Goal: Information Seeking & Learning: Learn about a topic

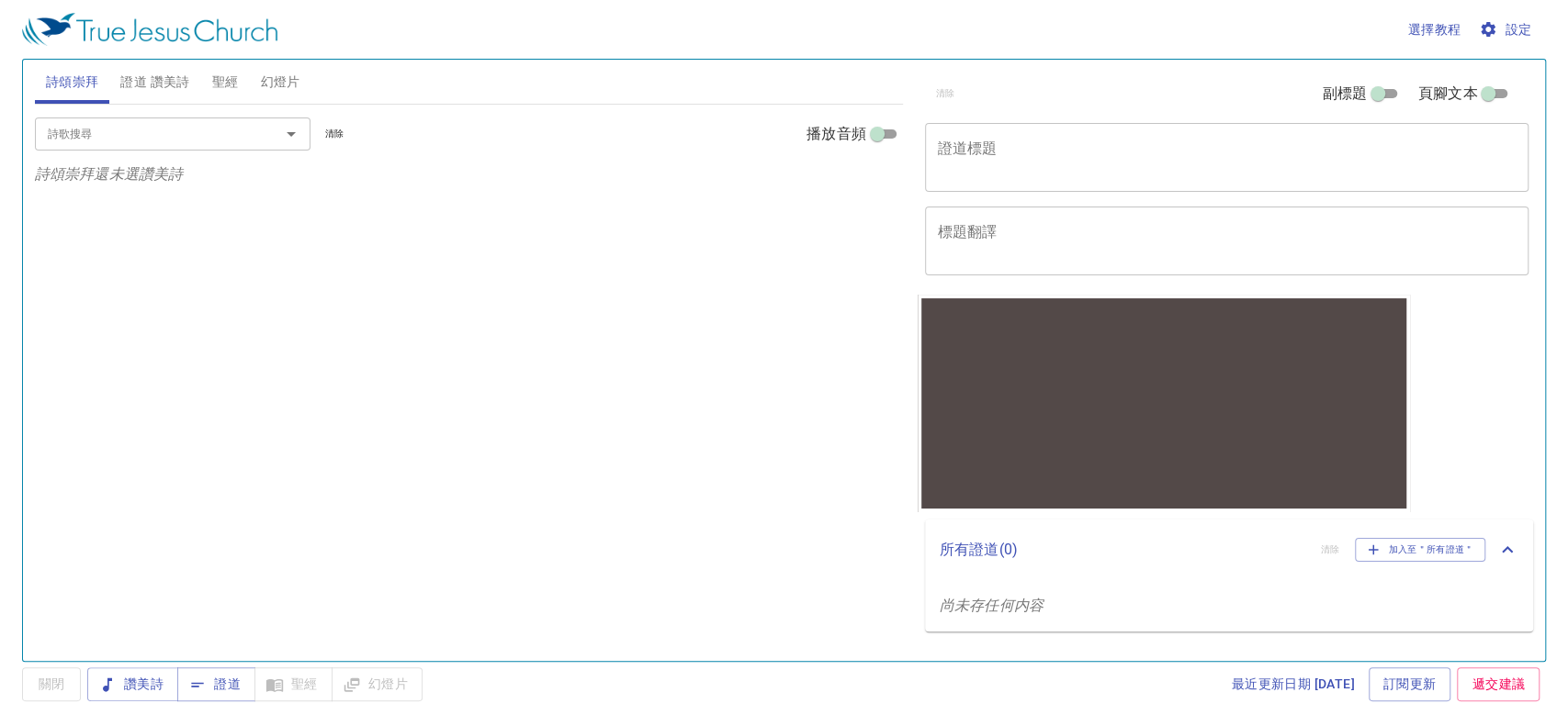
click at [222, 77] on span "聖經" at bounding box center [226, 82] width 27 height 23
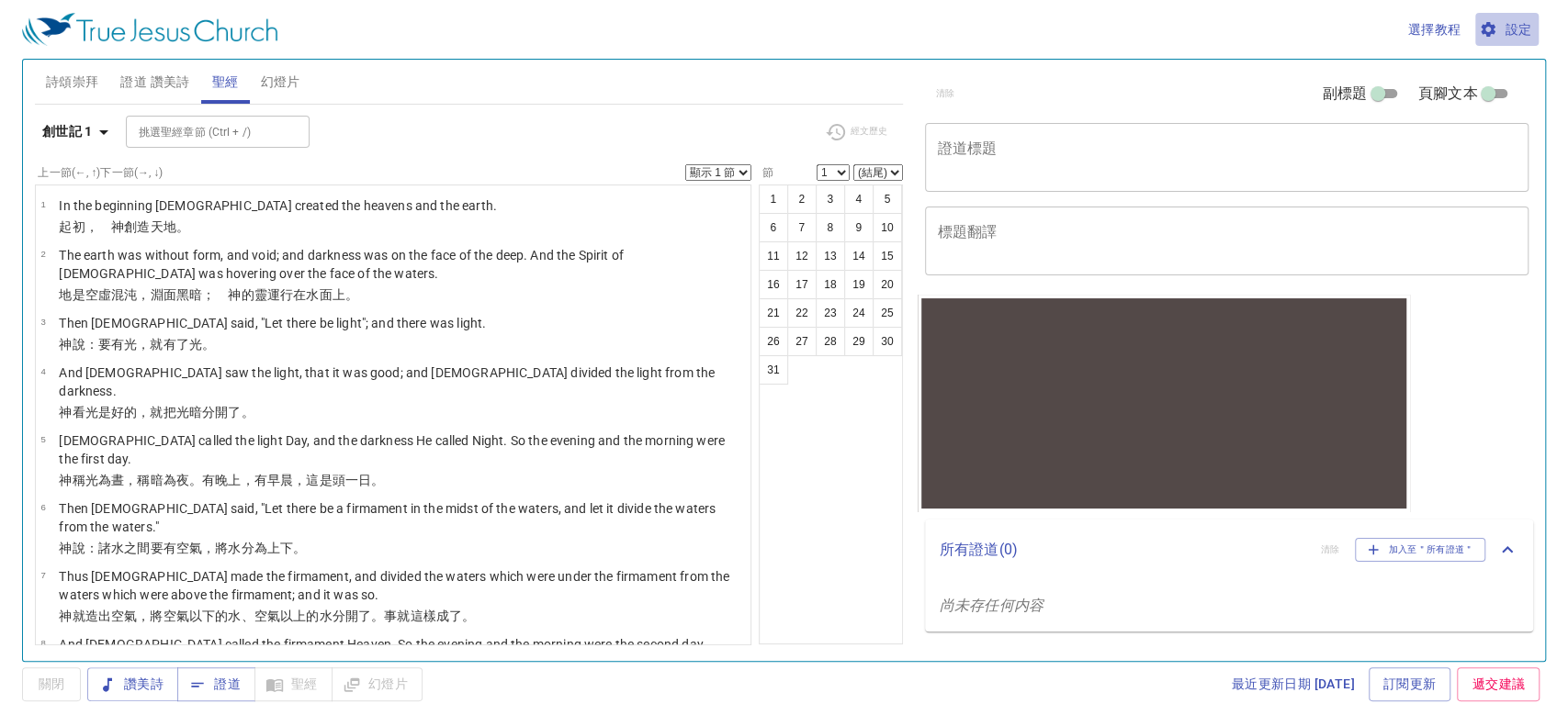
click at [1518, 23] on span "設定" at bounding box center [1507, 29] width 49 height 23
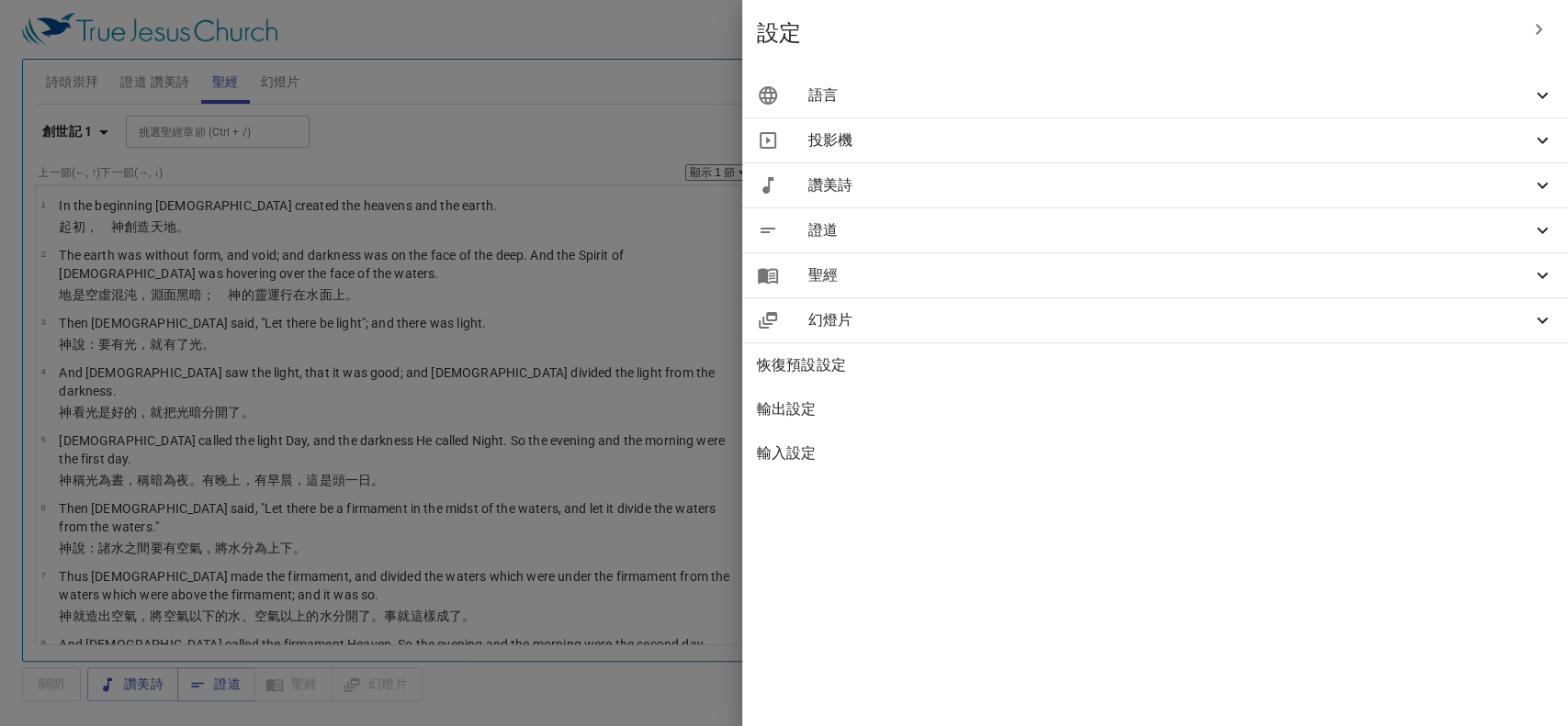
click at [1158, 99] on span "語言" at bounding box center [1170, 95] width 724 height 22
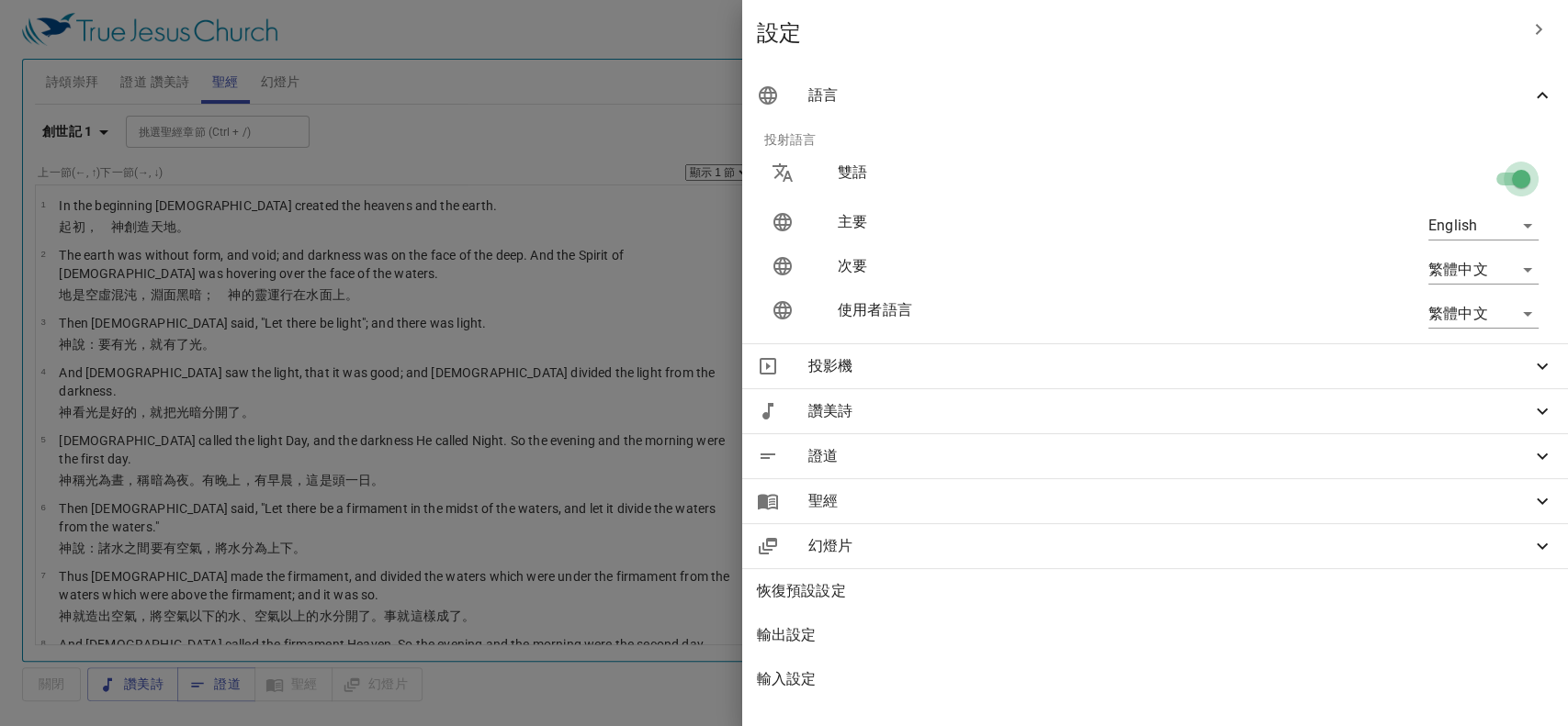
click at [1482, 175] on input "checkbox" at bounding box center [1521, 183] width 105 height 35
checkbox input "false"
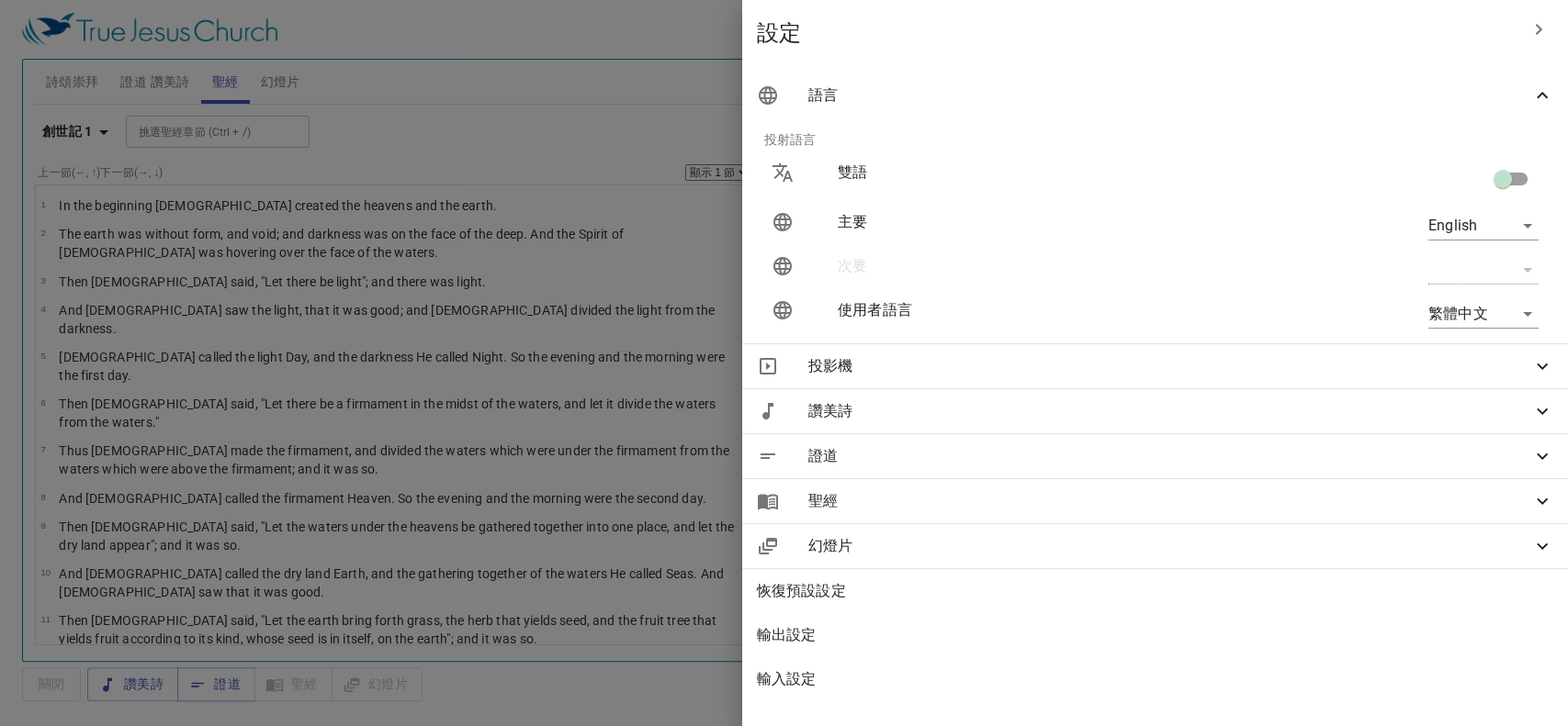
click at [102, 137] on div at bounding box center [784, 363] width 1568 height 726
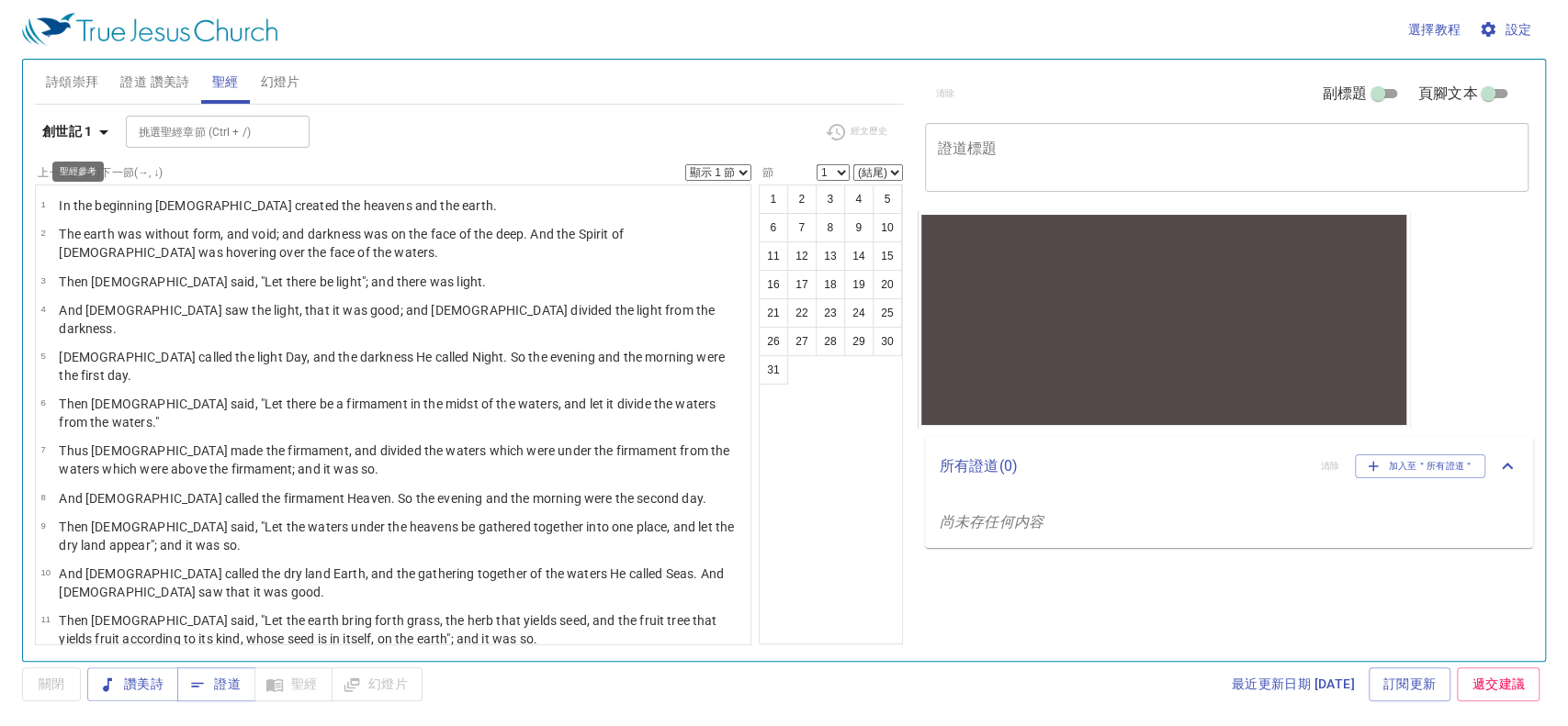
click at [101, 130] on icon "button" at bounding box center [104, 132] width 10 height 5
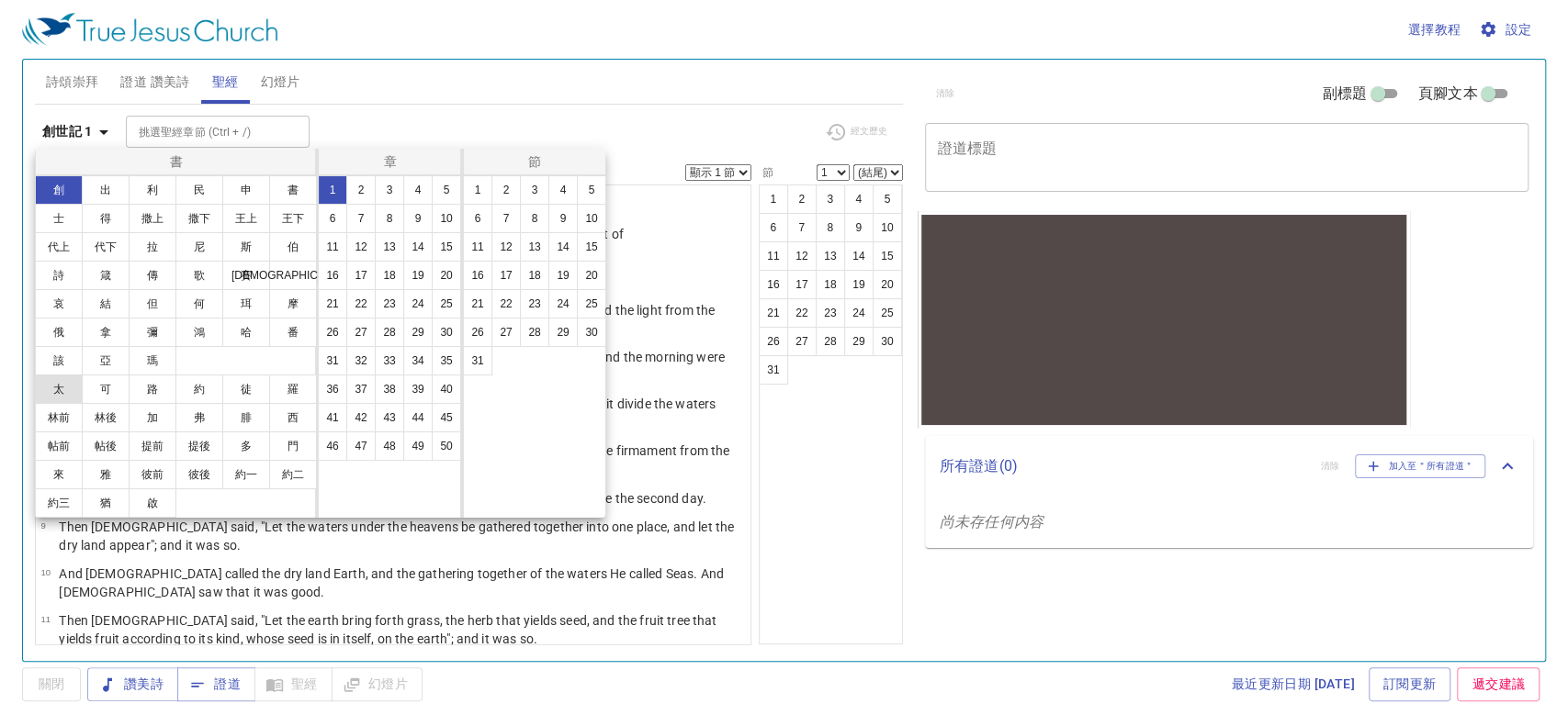
click at [57, 390] on button "太" at bounding box center [59, 389] width 48 height 29
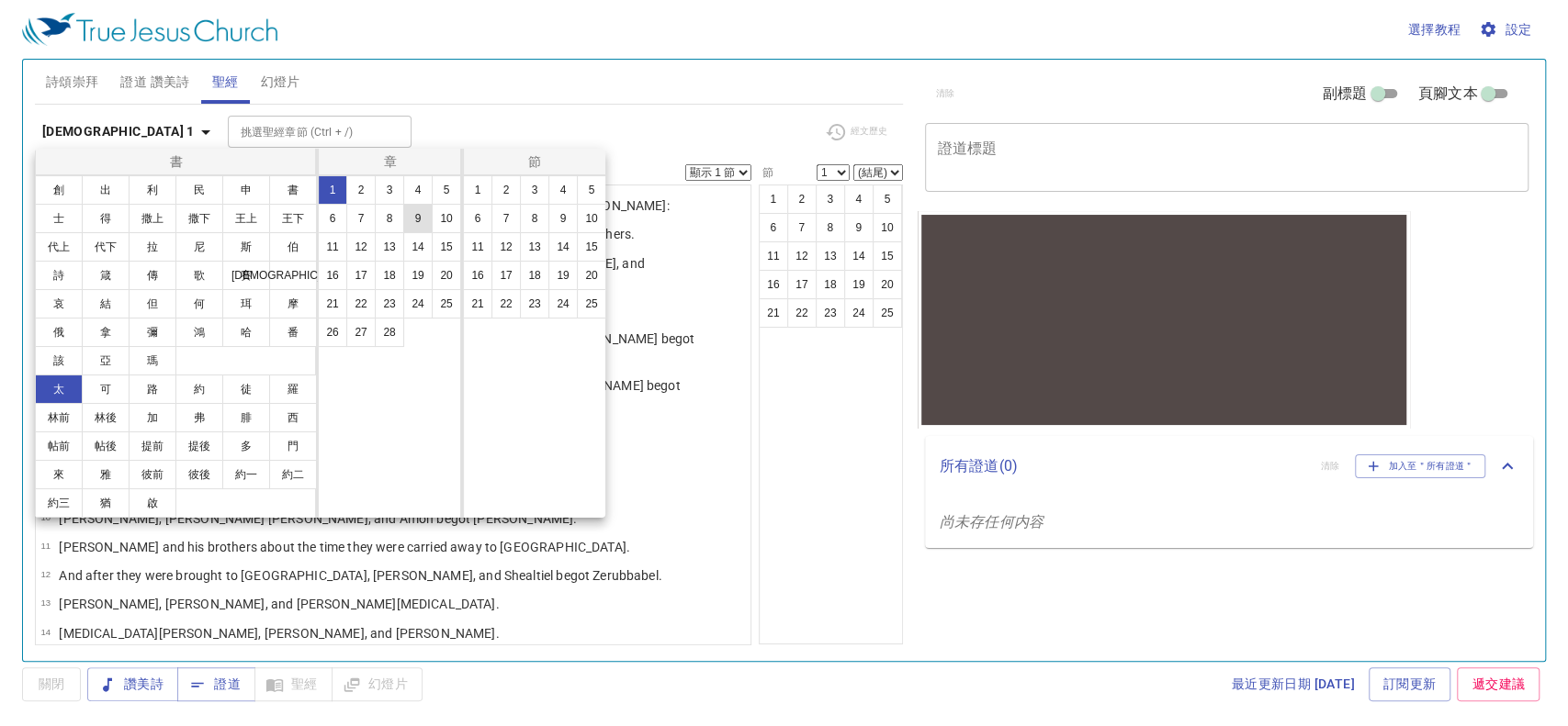
click at [415, 211] on button "9" at bounding box center [418, 218] width 30 height 29
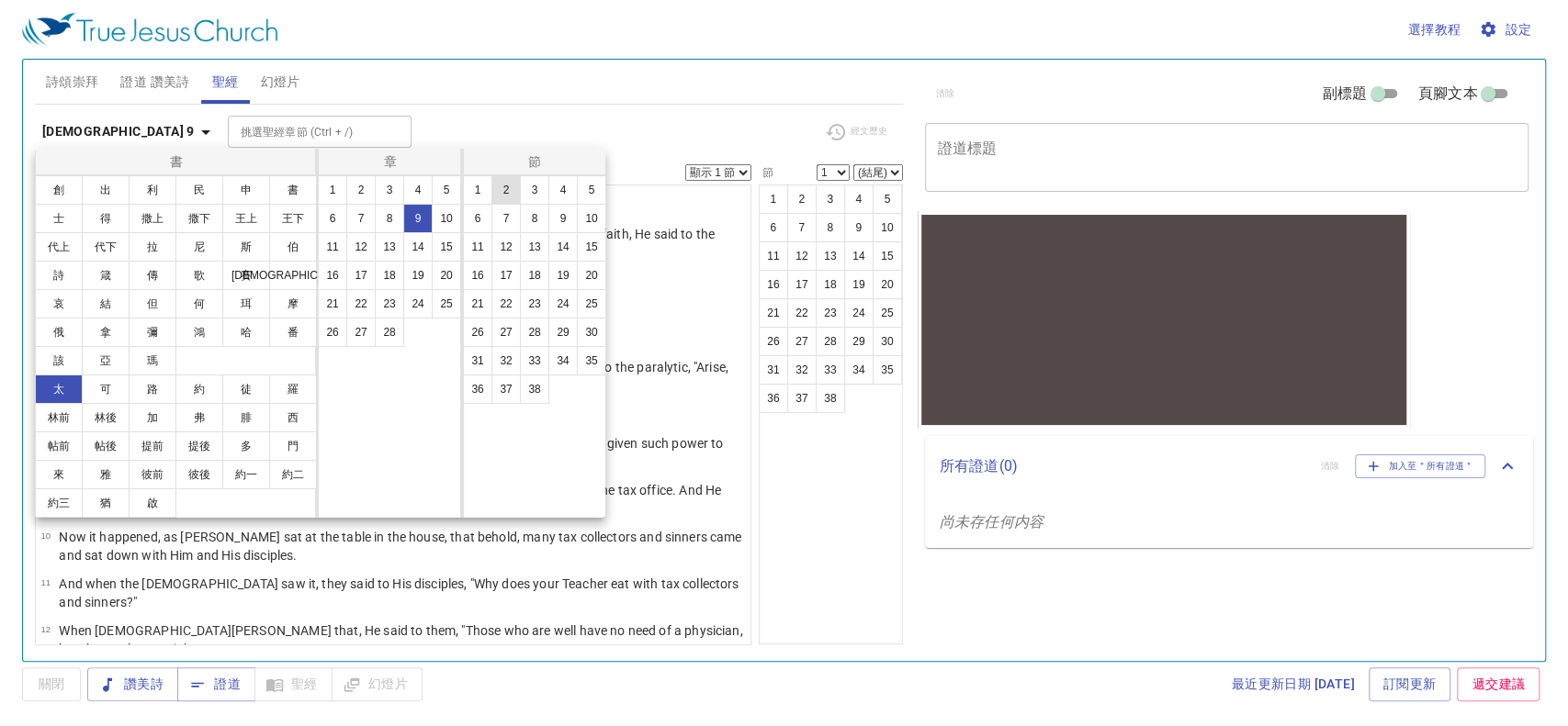
drag, startPoint x: 481, startPoint y: 193, endPoint x: 492, endPoint y: 187, distance: 12.5
click at [481, 192] on button "1" at bounding box center [477, 189] width 30 height 29
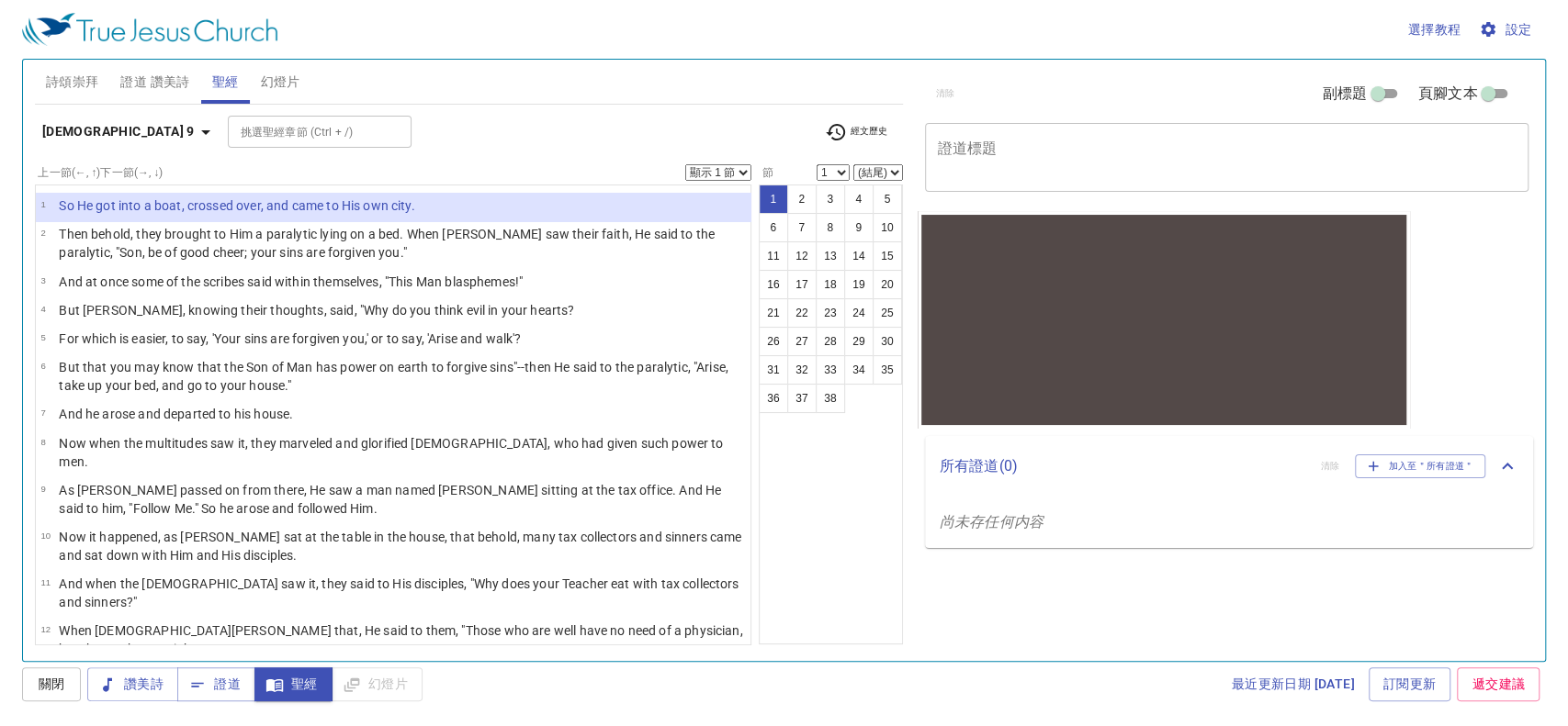
click at [745, 171] on select "顯示 1 節 顯示 2 節 顯示 3 節 顯示 4 節 顯示 5 節" at bounding box center [718, 172] width 66 height 16
click at [685, 165] on select "顯示 1 節 顯示 2 節 顯示 3 節 顯示 4 節 顯示 5 節" at bounding box center [718, 172] width 66 height 16
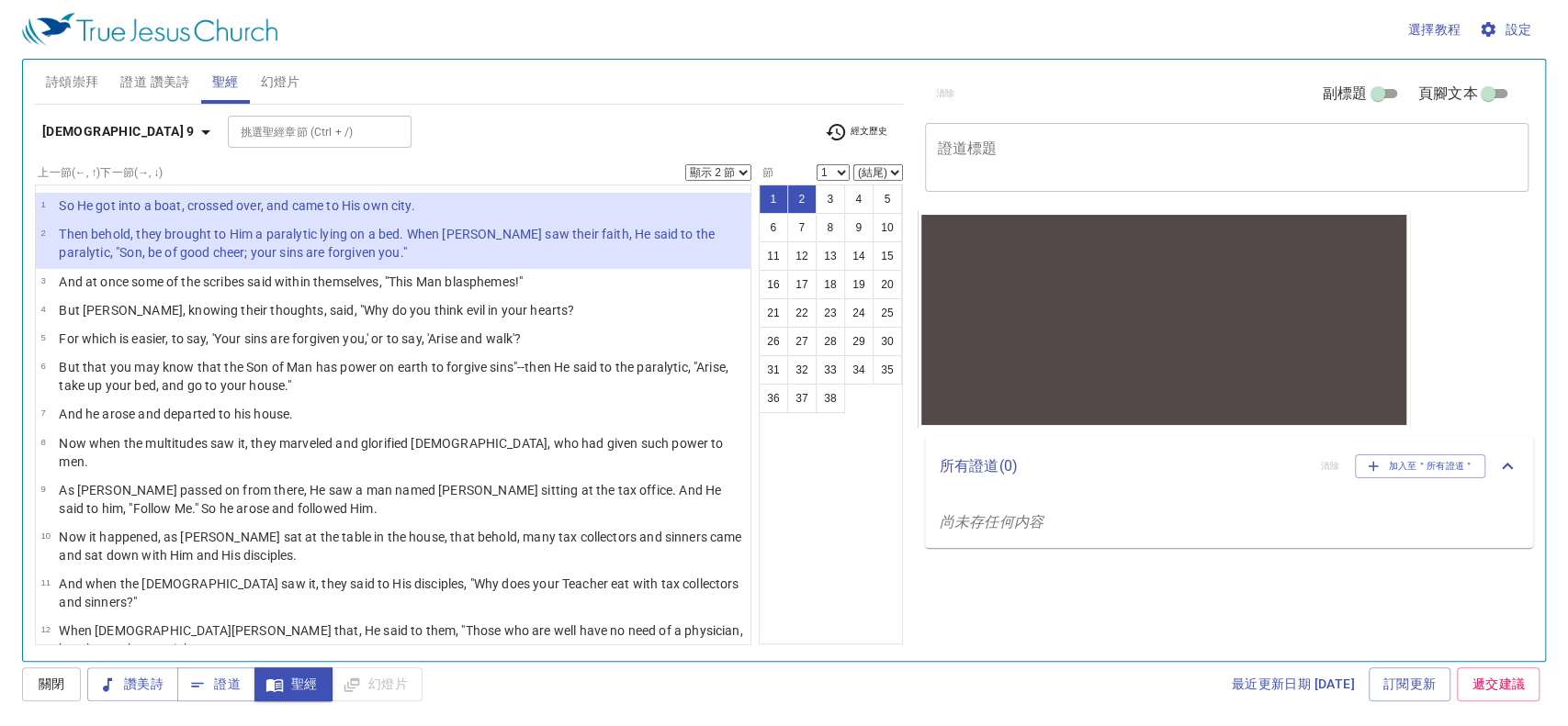
click at [736, 172] on select "顯示 1 節 顯示 2 節 顯示 3 節 顯示 4 節 顯示 5 節" at bounding box center [718, 172] width 66 height 16
select select "3"
click at [685, 165] on select "顯示 1 節 顯示 2 節 顯示 3 節 顯示 4 節 顯示 5 節" at bounding box center [718, 172] width 66 height 16
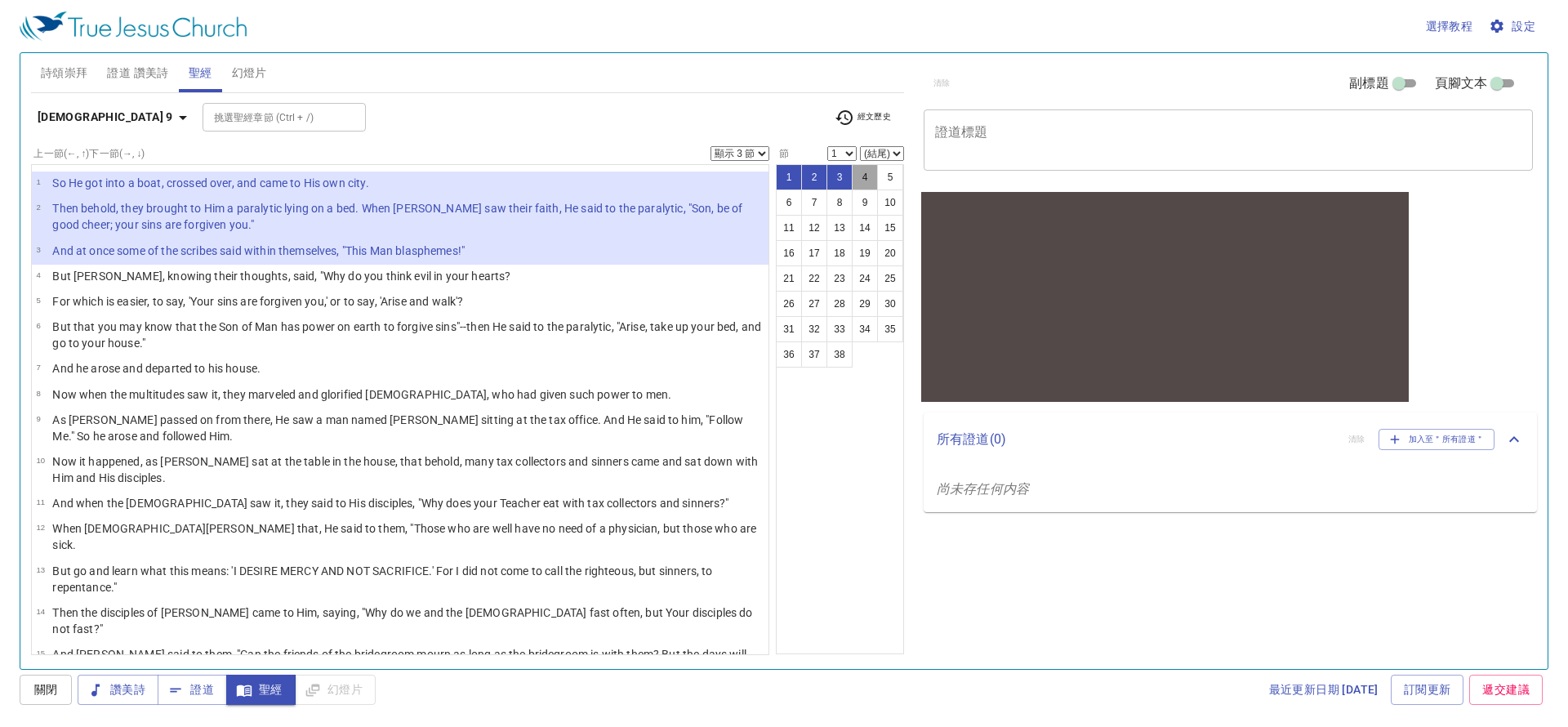
click at [867, 172] on button "4" at bounding box center [865, 177] width 26 height 26
select select "4"
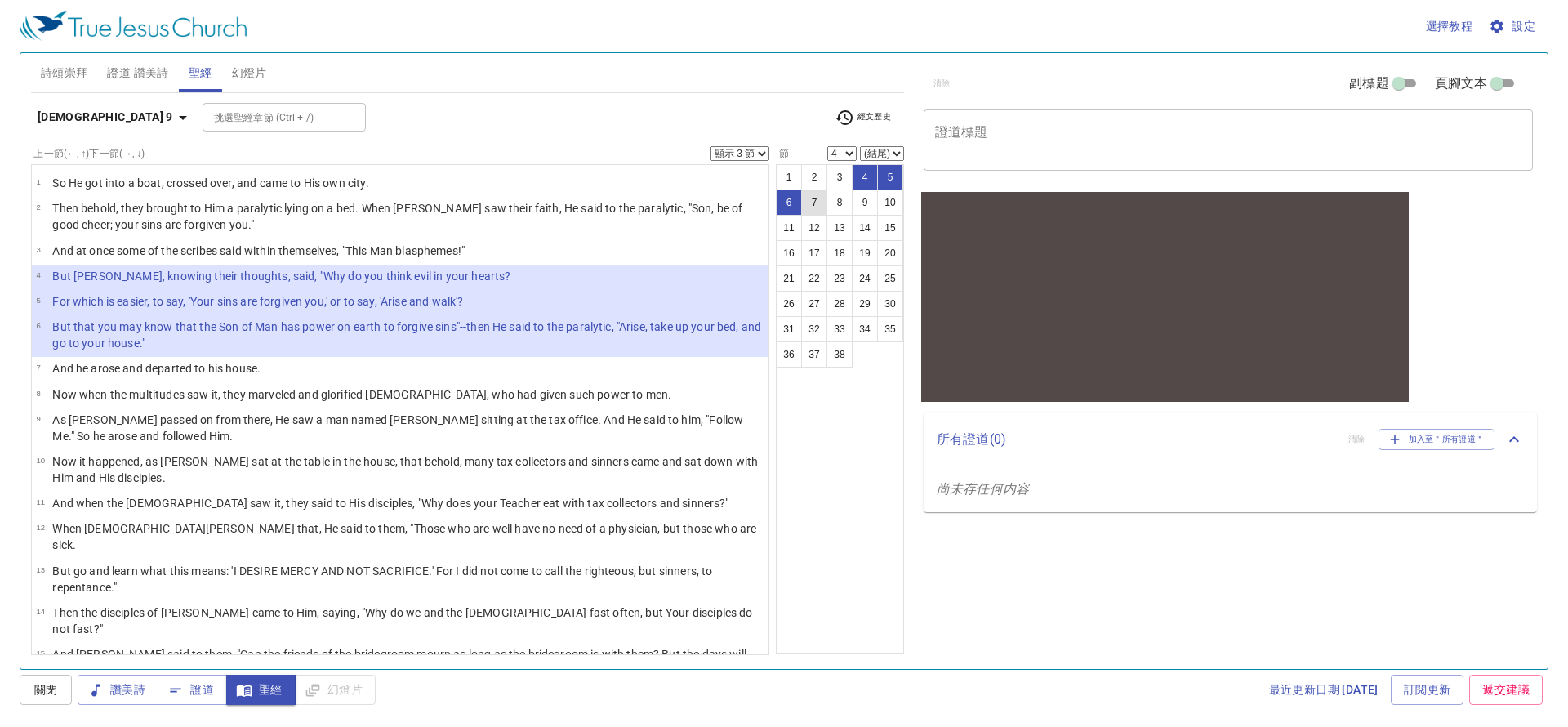
click at [817, 208] on button "7" at bounding box center [814, 202] width 26 height 26
select select "7"
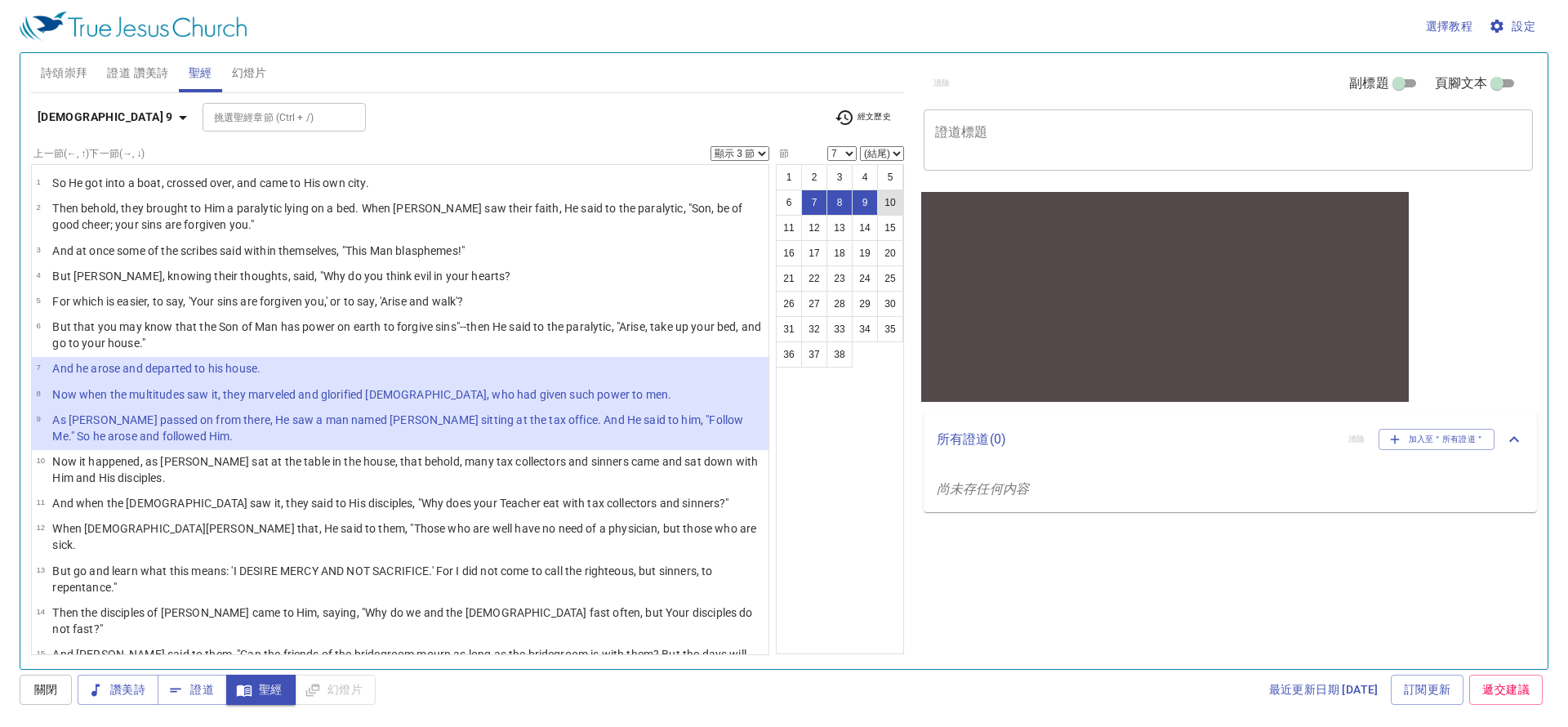
click at [890, 199] on button "10" at bounding box center [890, 202] width 26 height 26
select select "10"
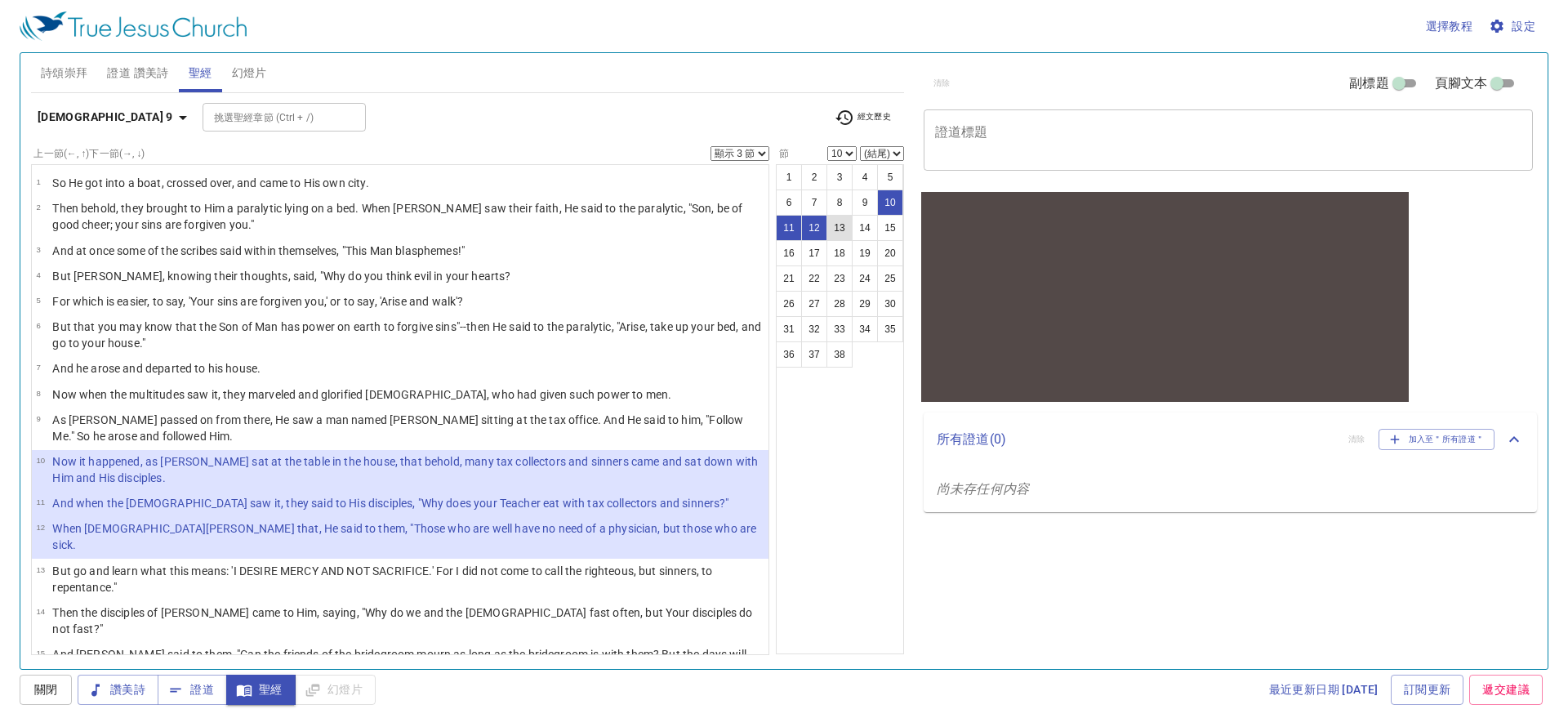
click at [838, 228] on button "13" at bounding box center [839, 228] width 26 height 26
select select "13"
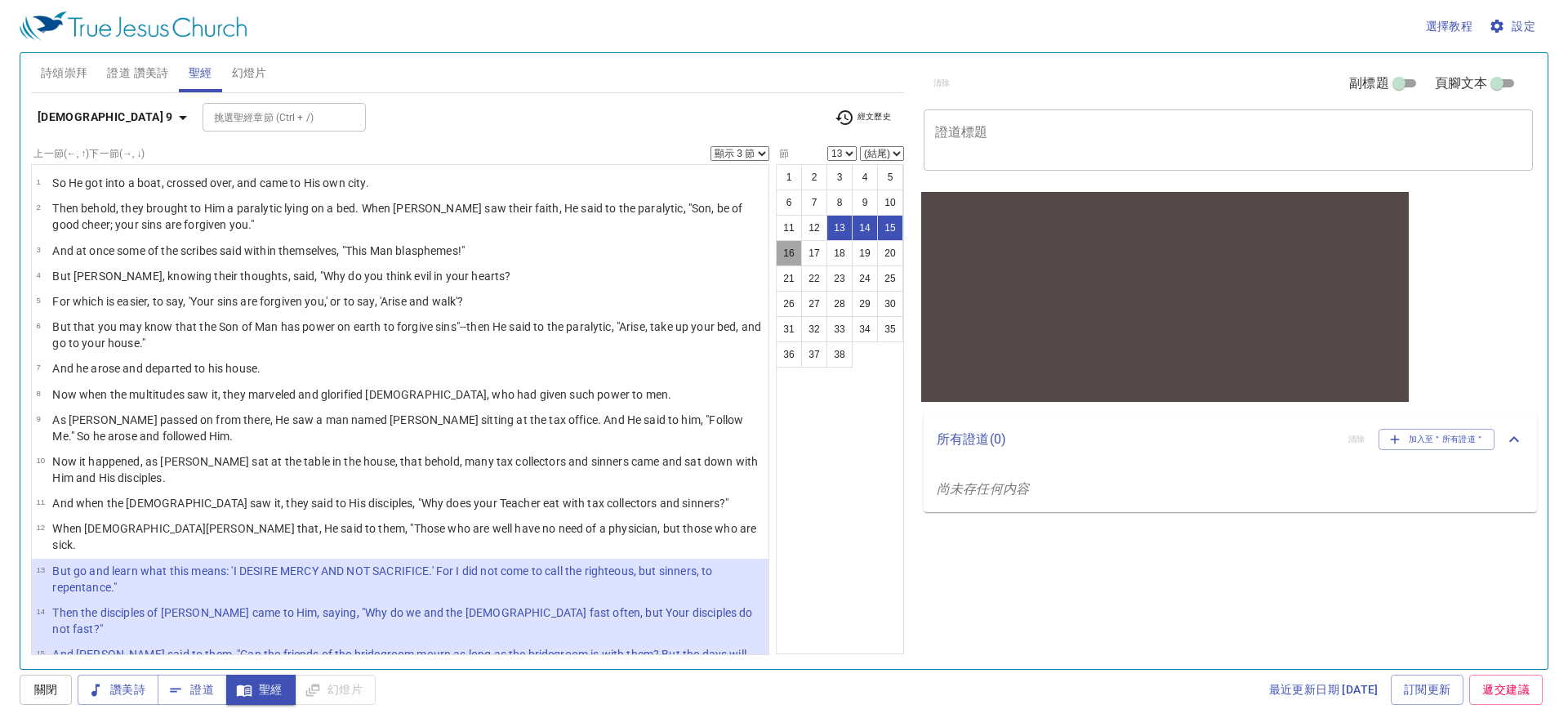
click at [790, 252] on button "16" at bounding box center [789, 253] width 26 height 26
select select "16"
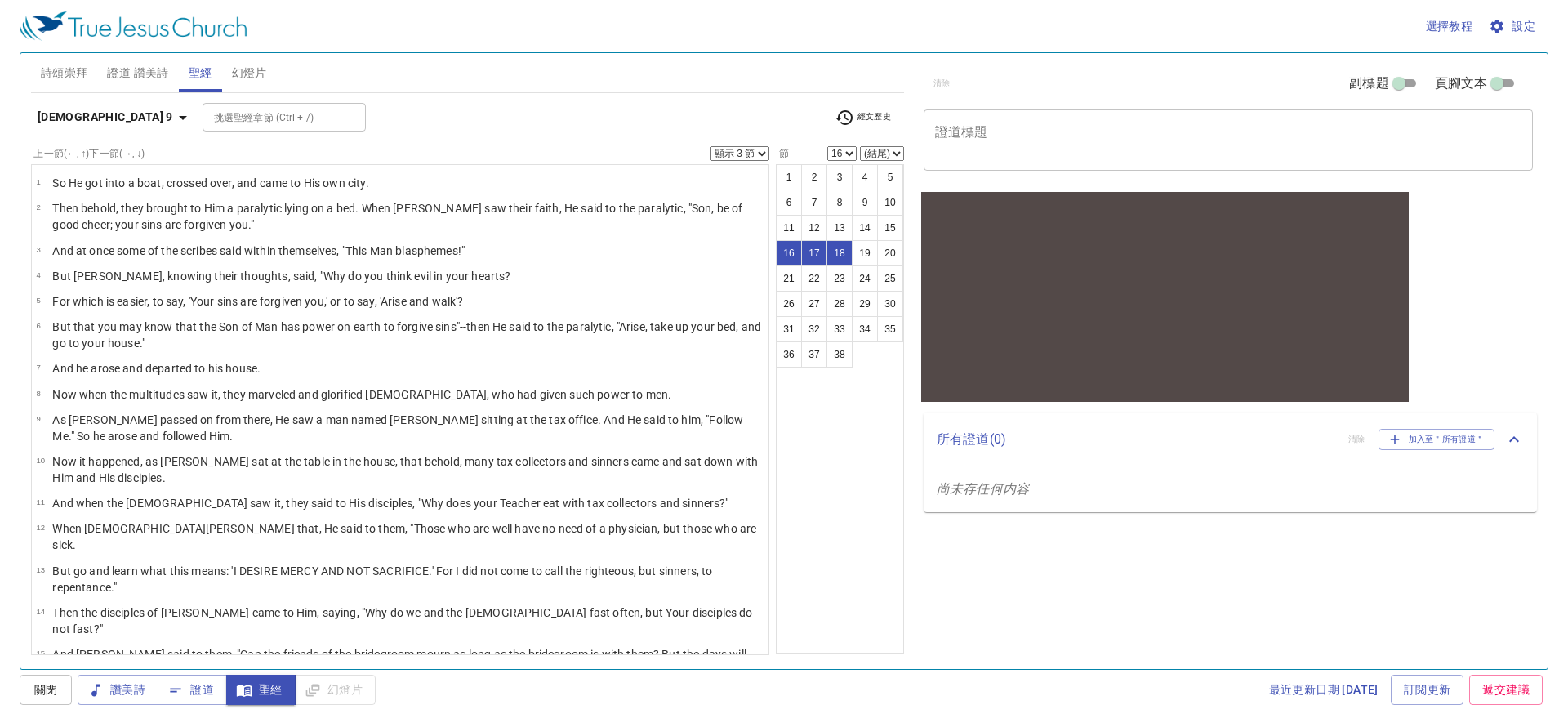
scroll to position [255, 0]
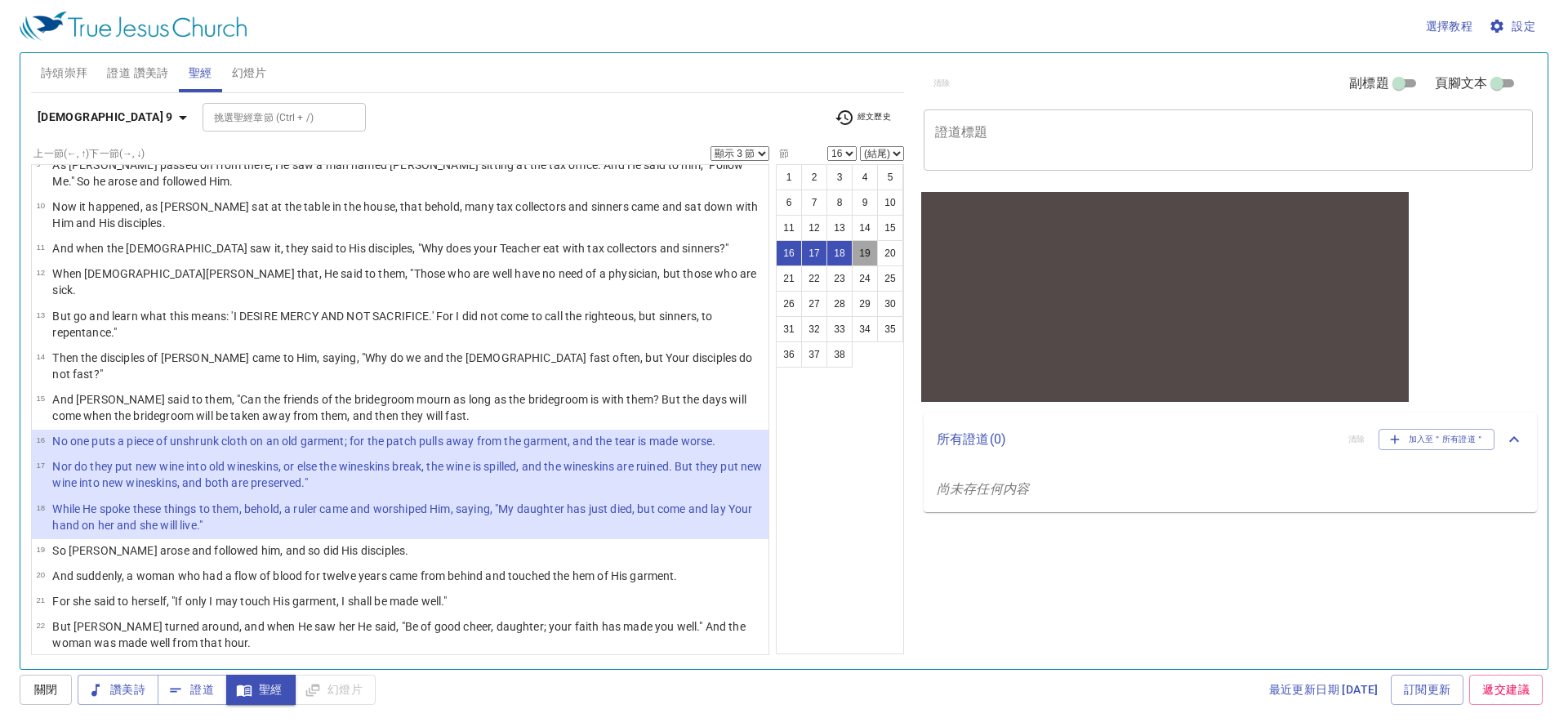
click at [867, 252] on button "19" at bounding box center [865, 253] width 26 height 26
select select "19"
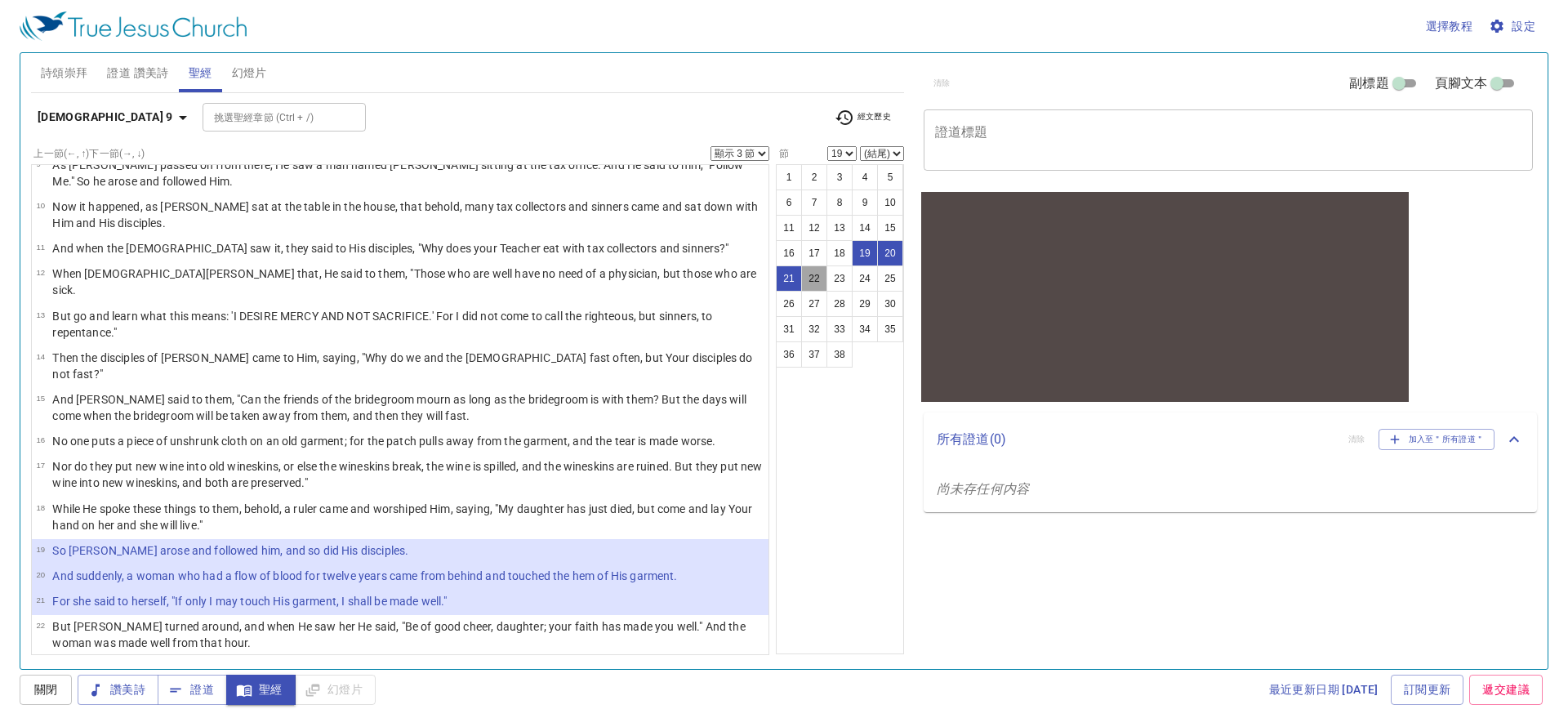
click at [817, 280] on button "22" at bounding box center [814, 278] width 26 height 26
select select "22"
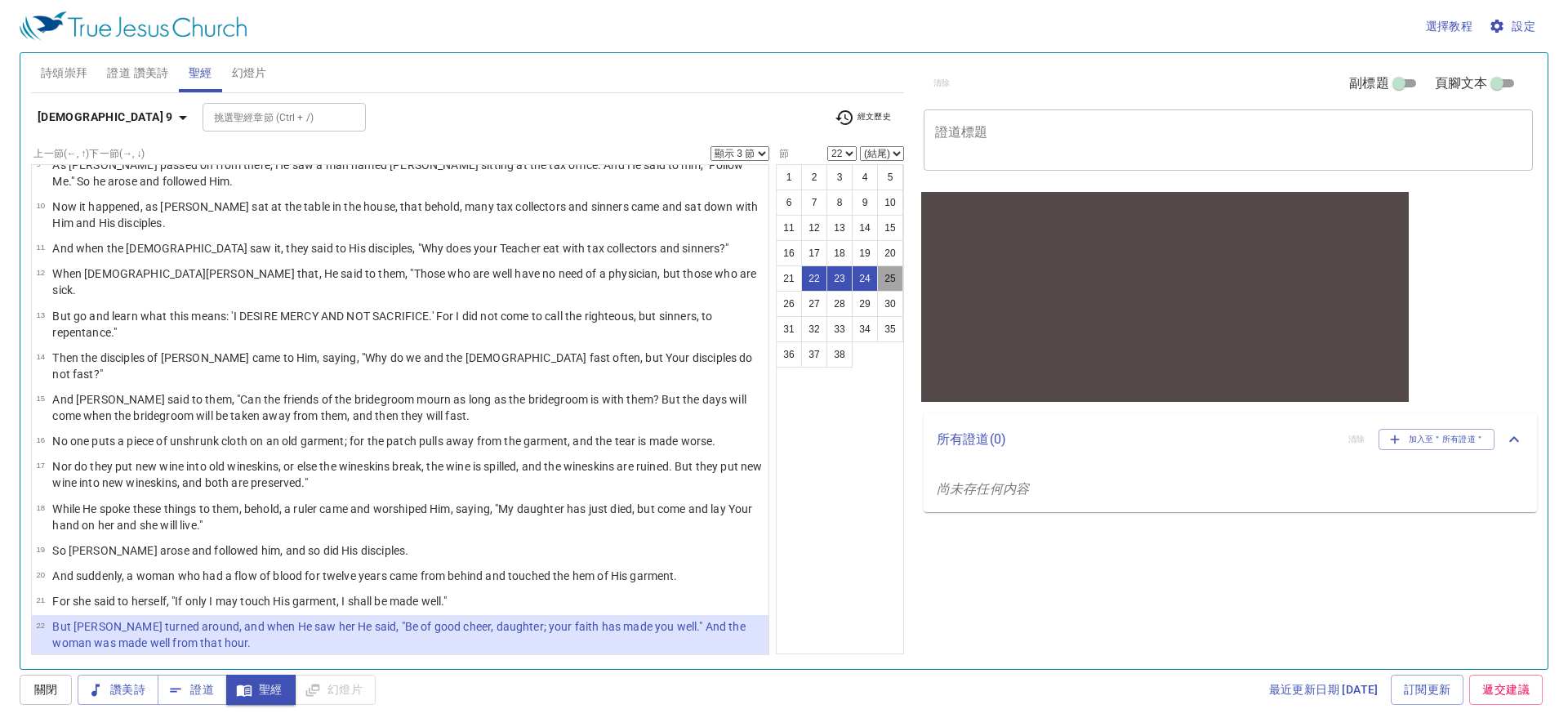
click at [895, 274] on button "25" at bounding box center [890, 278] width 26 height 26
select select "25"
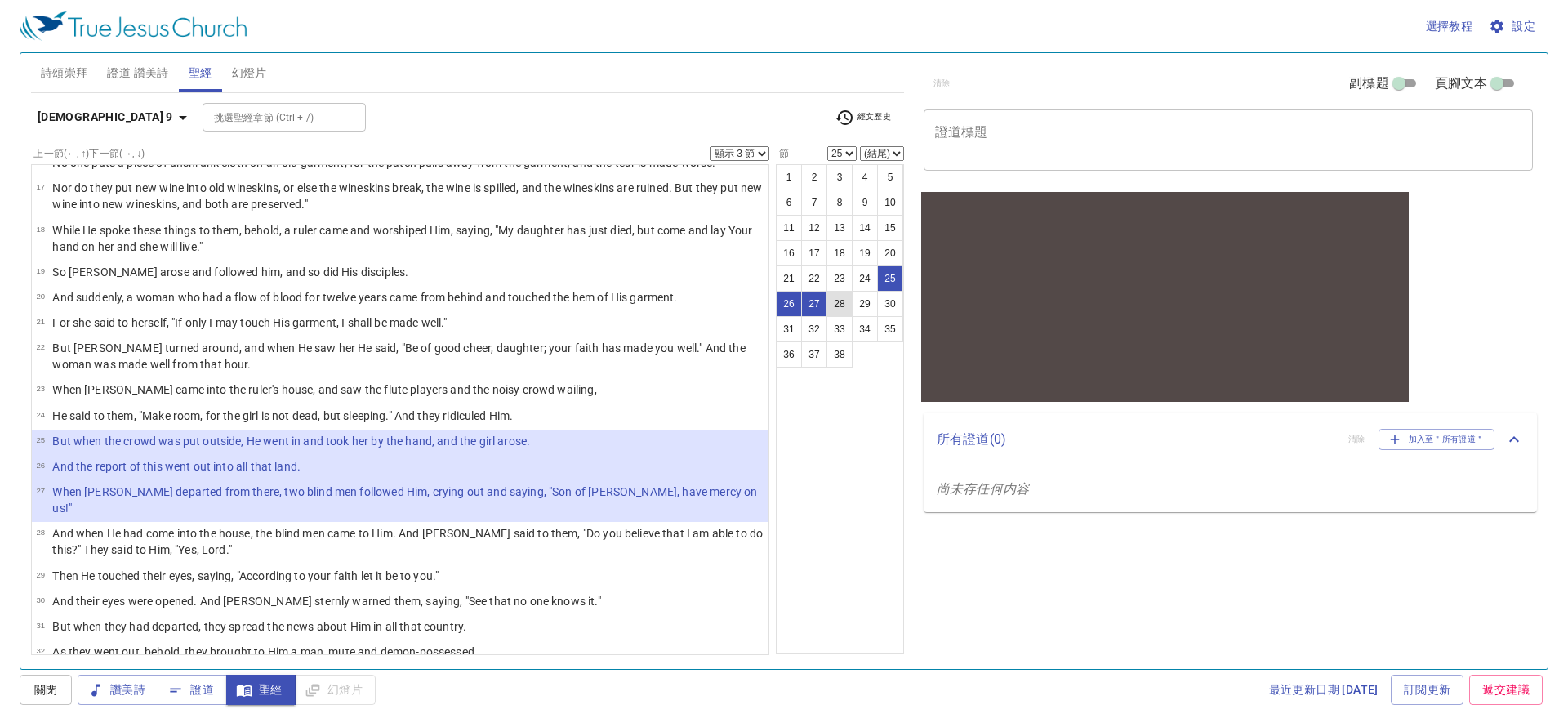
click at [839, 301] on button "28" at bounding box center [839, 304] width 26 height 26
select select "28"
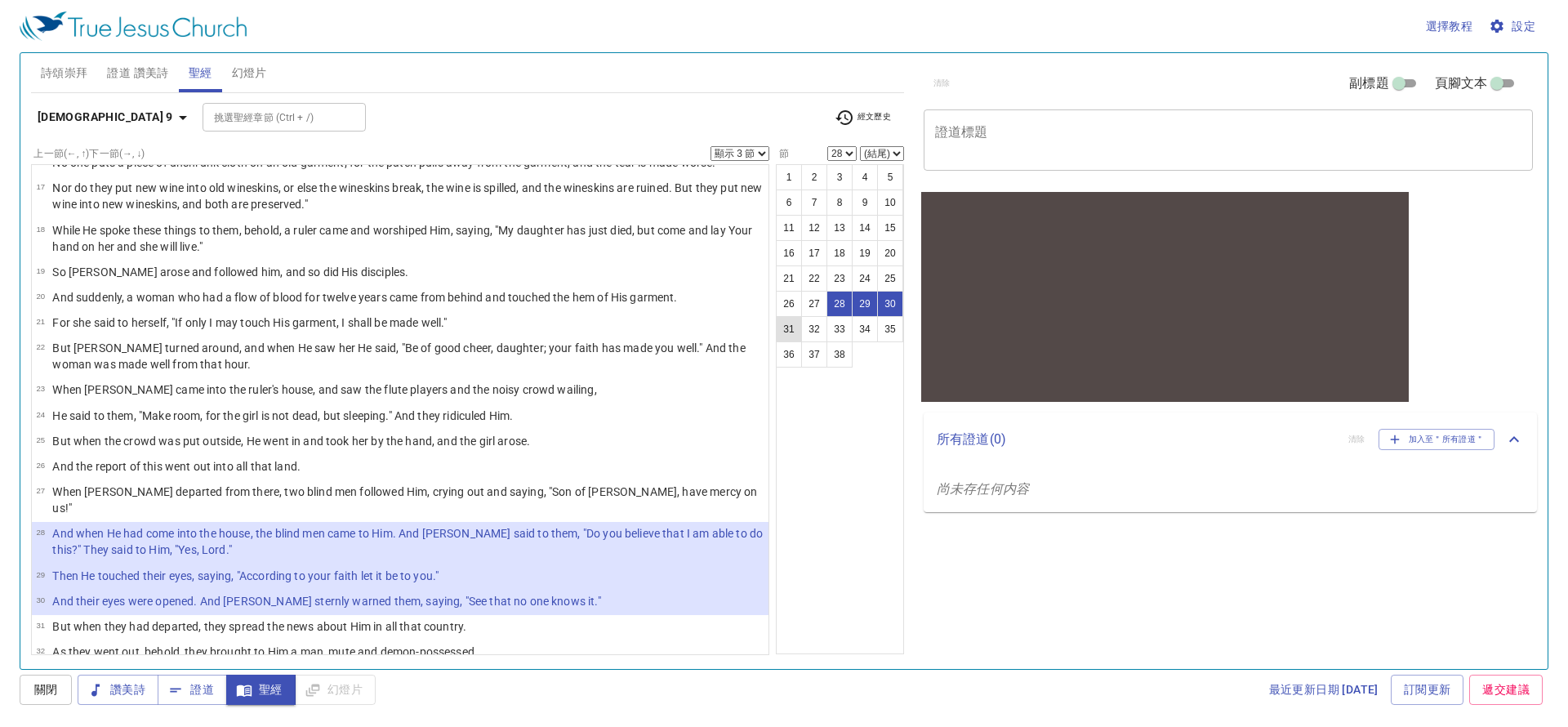
click at [782, 333] on button "31" at bounding box center [789, 329] width 26 height 26
select select "31"
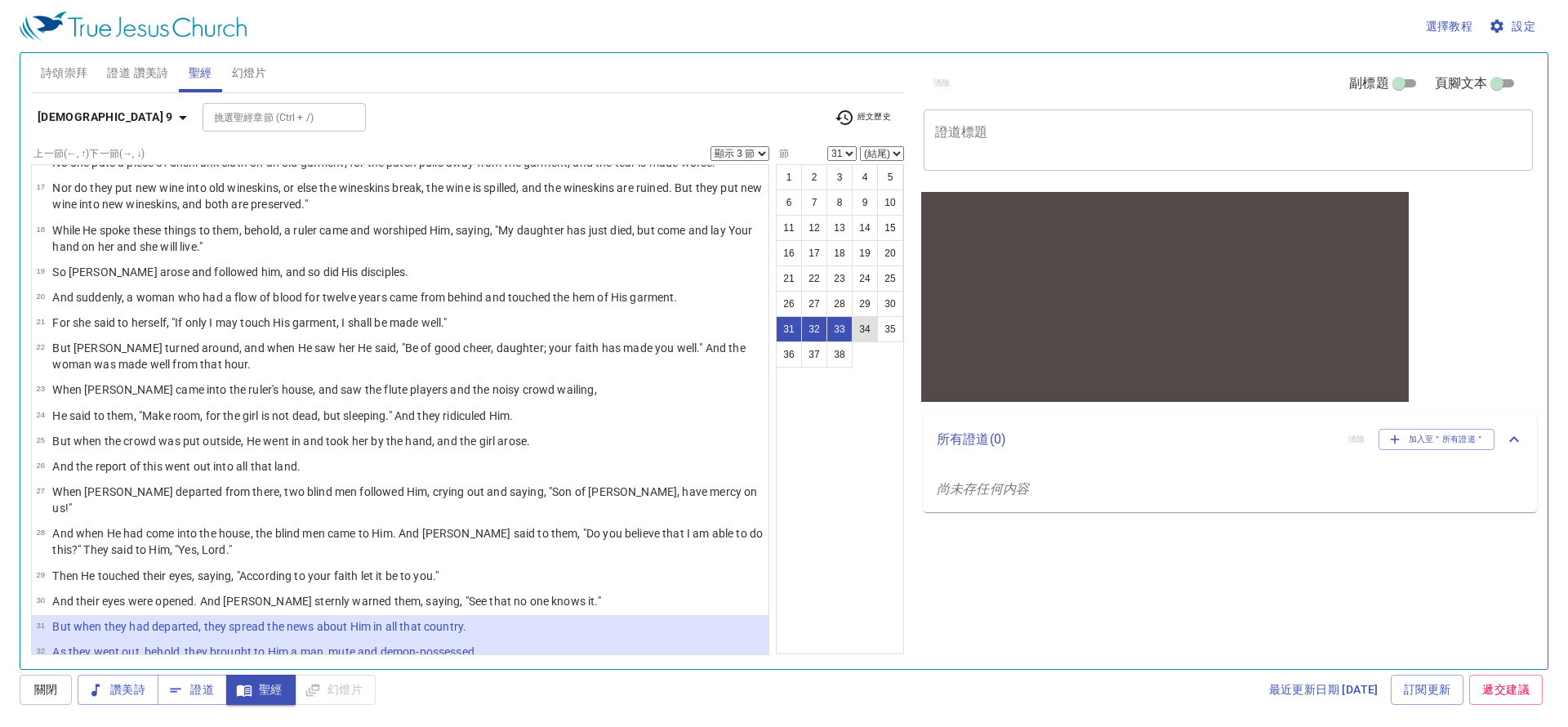
click at [865, 329] on button "34" at bounding box center [865, 329] width 26 height 26
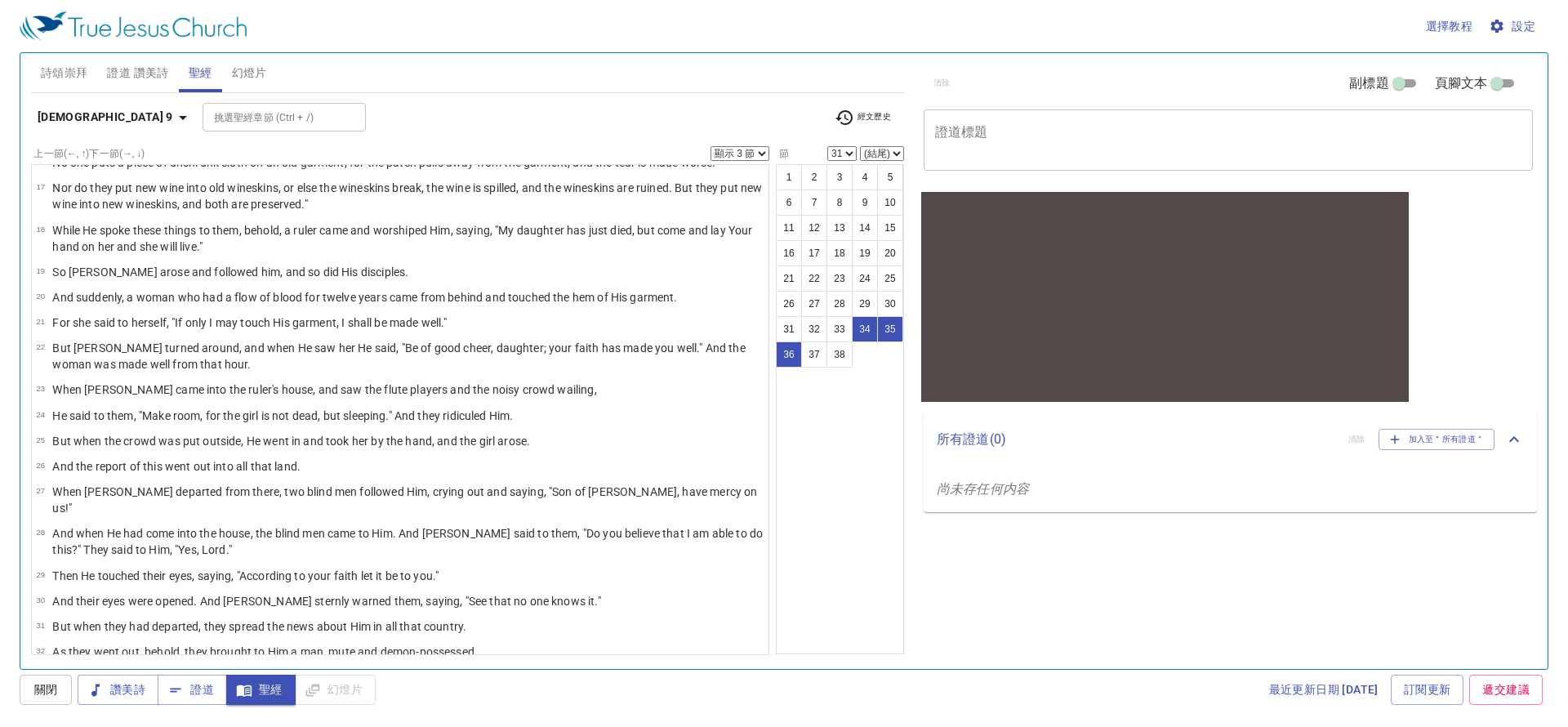
select select "34"
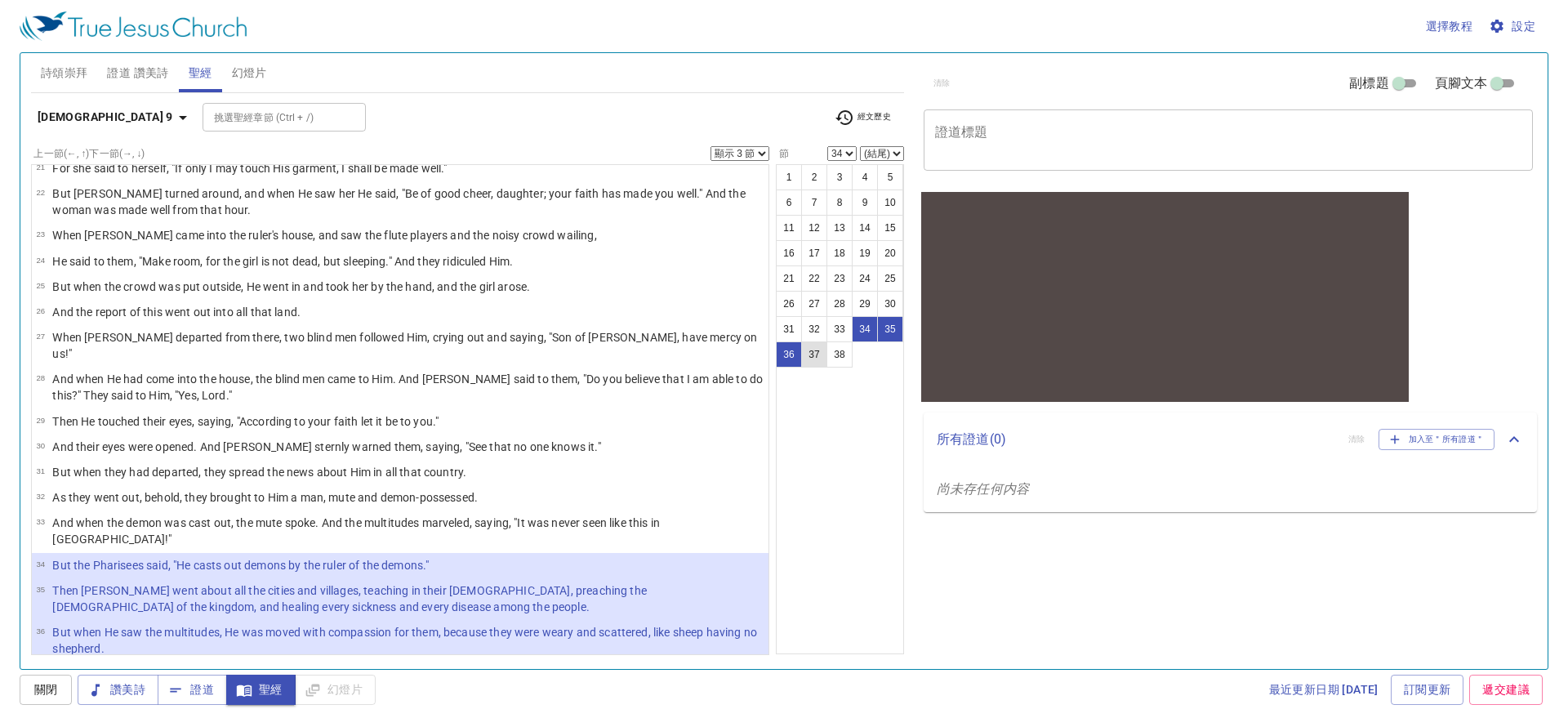
click at [816, 358] on button "37" at bounding box center [814, 354] width 26 height 26
select select "37"
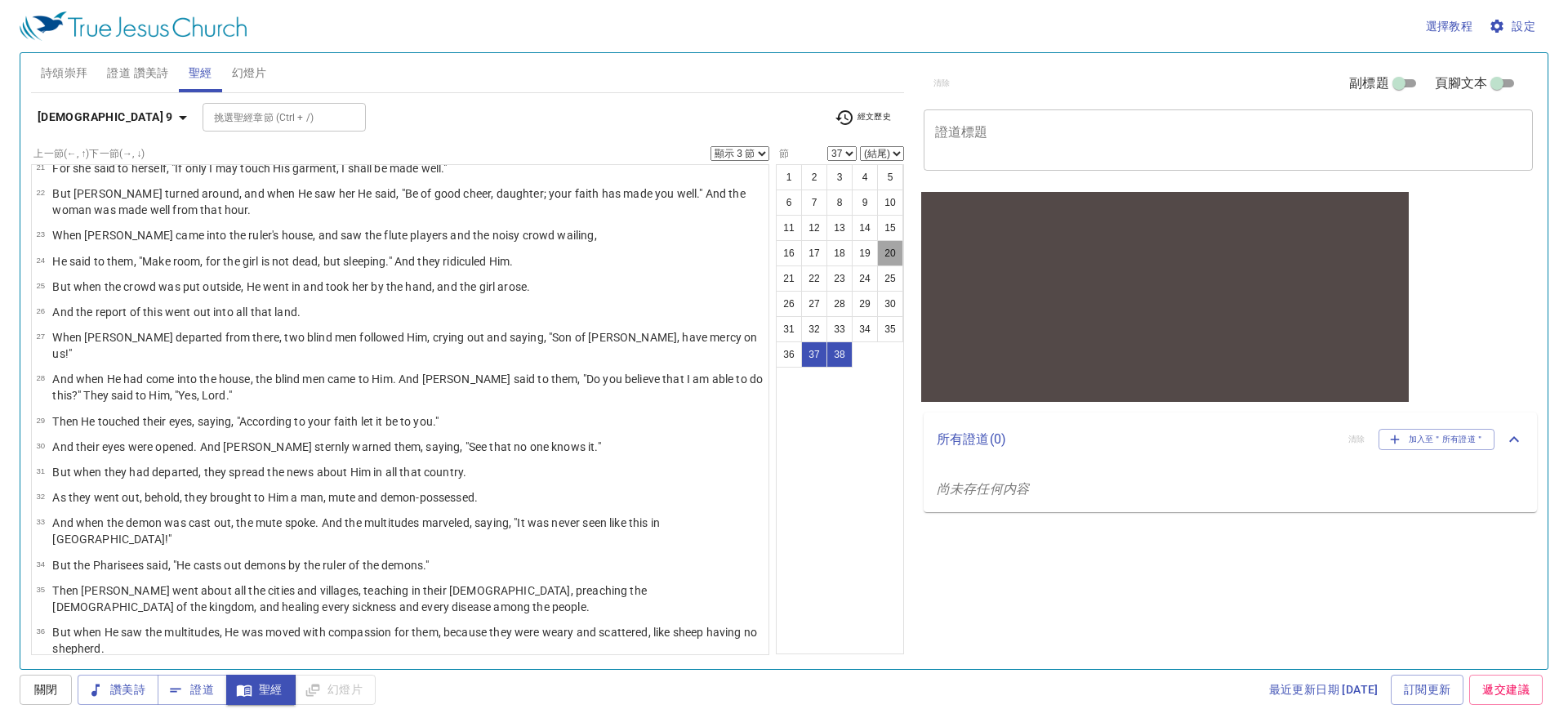
click at [884, 256] on button "20" at bounding box center [890, 253] width 26 height 26
select select "20"
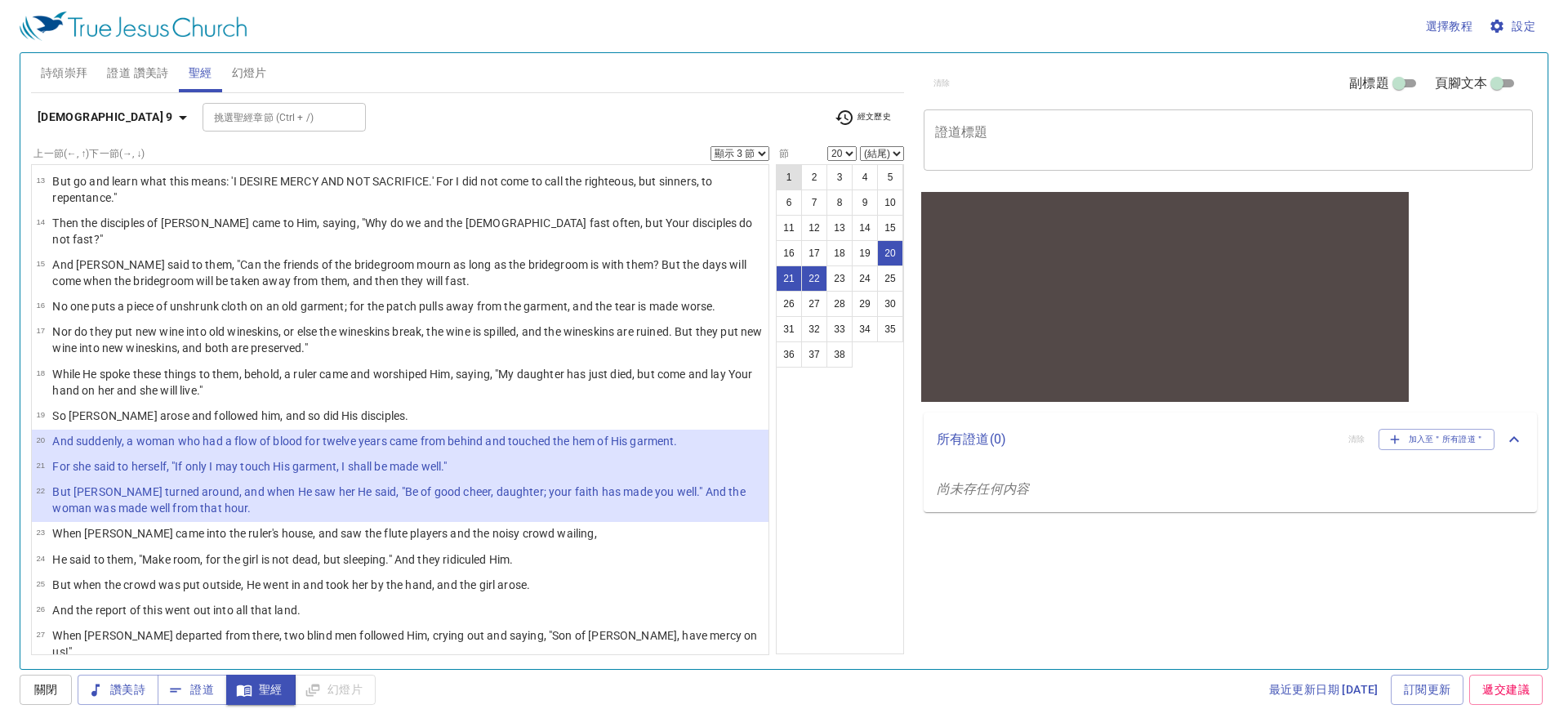
click at [786, 172] on button "1" at bounding box center [789, 177] width 26 height 26
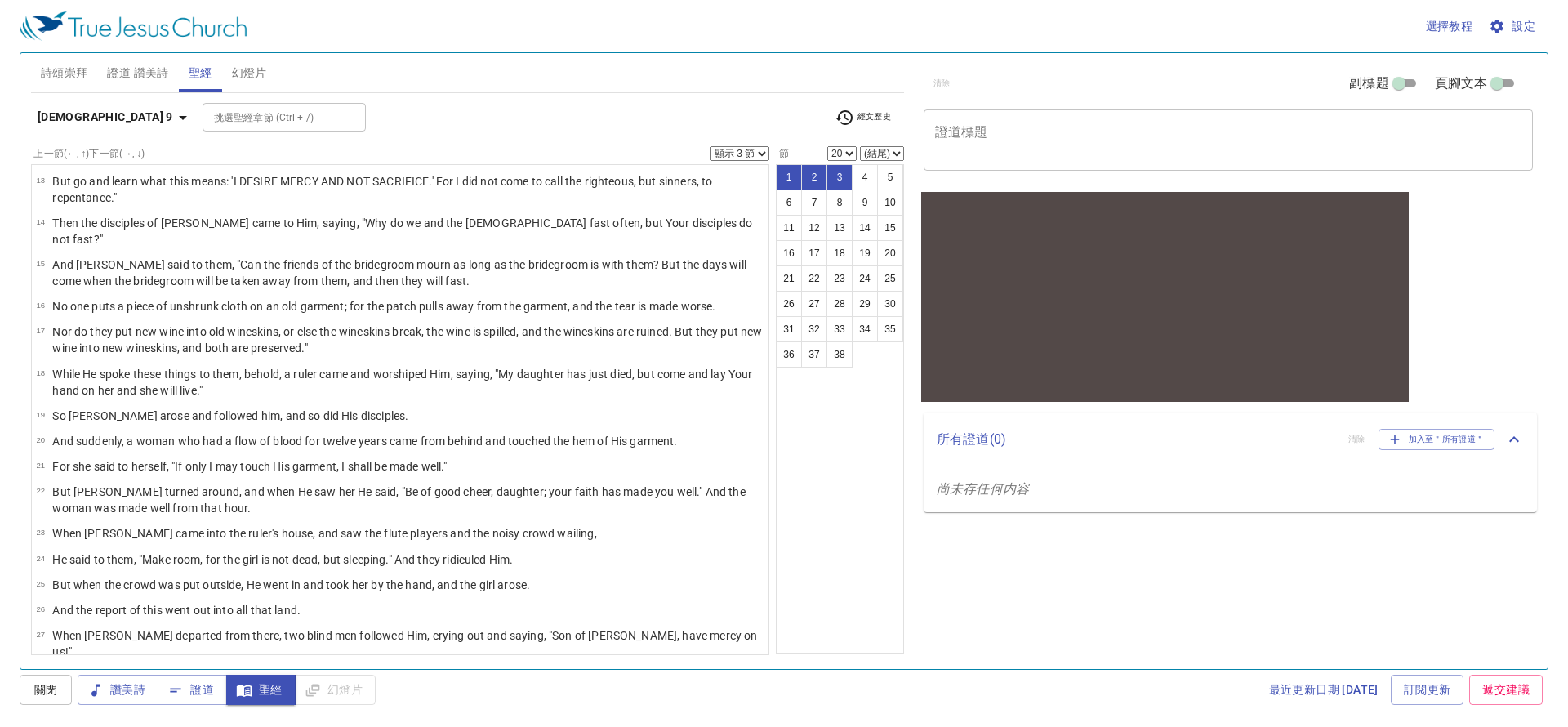
select select "1"
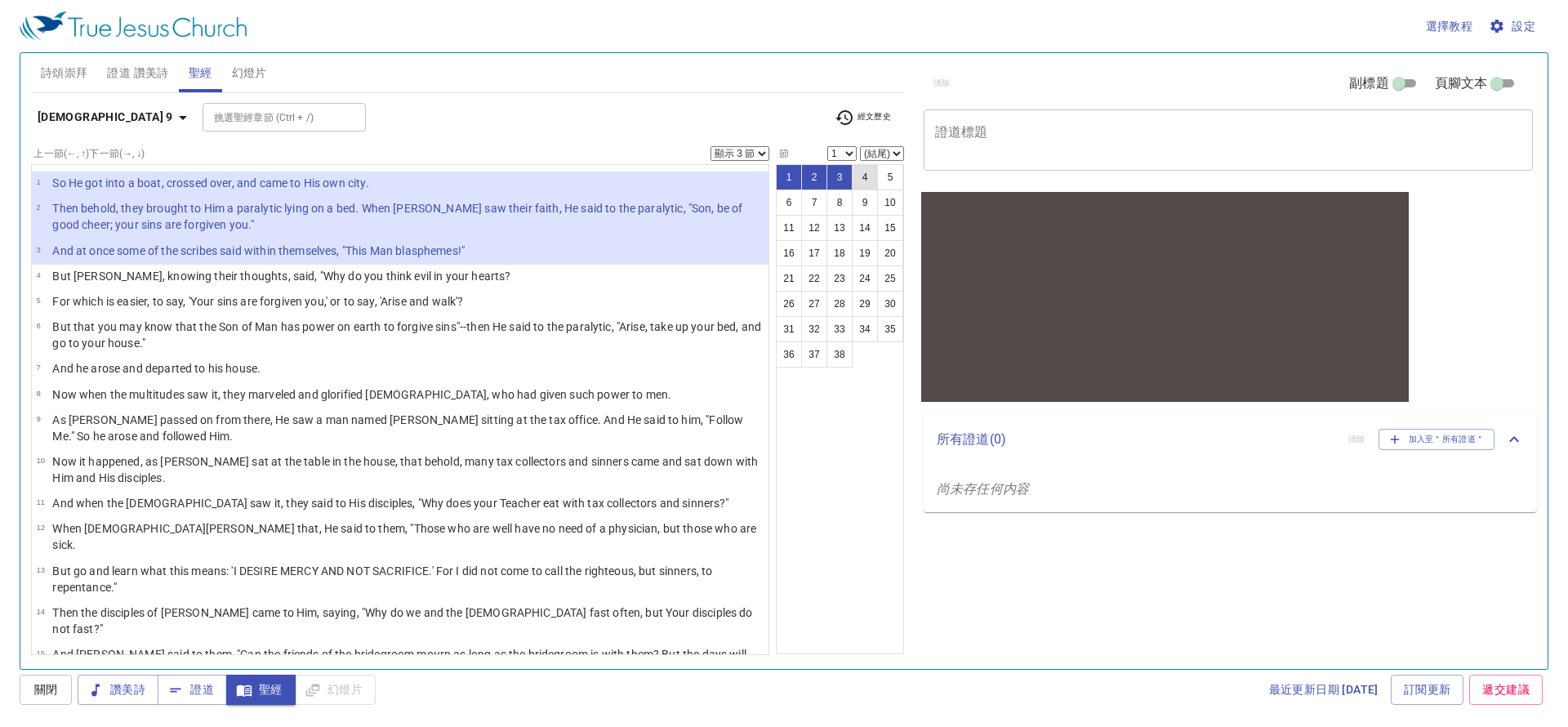
click at [863, 174] on button "4" at bounding box center [865, 177] width 26 height 26
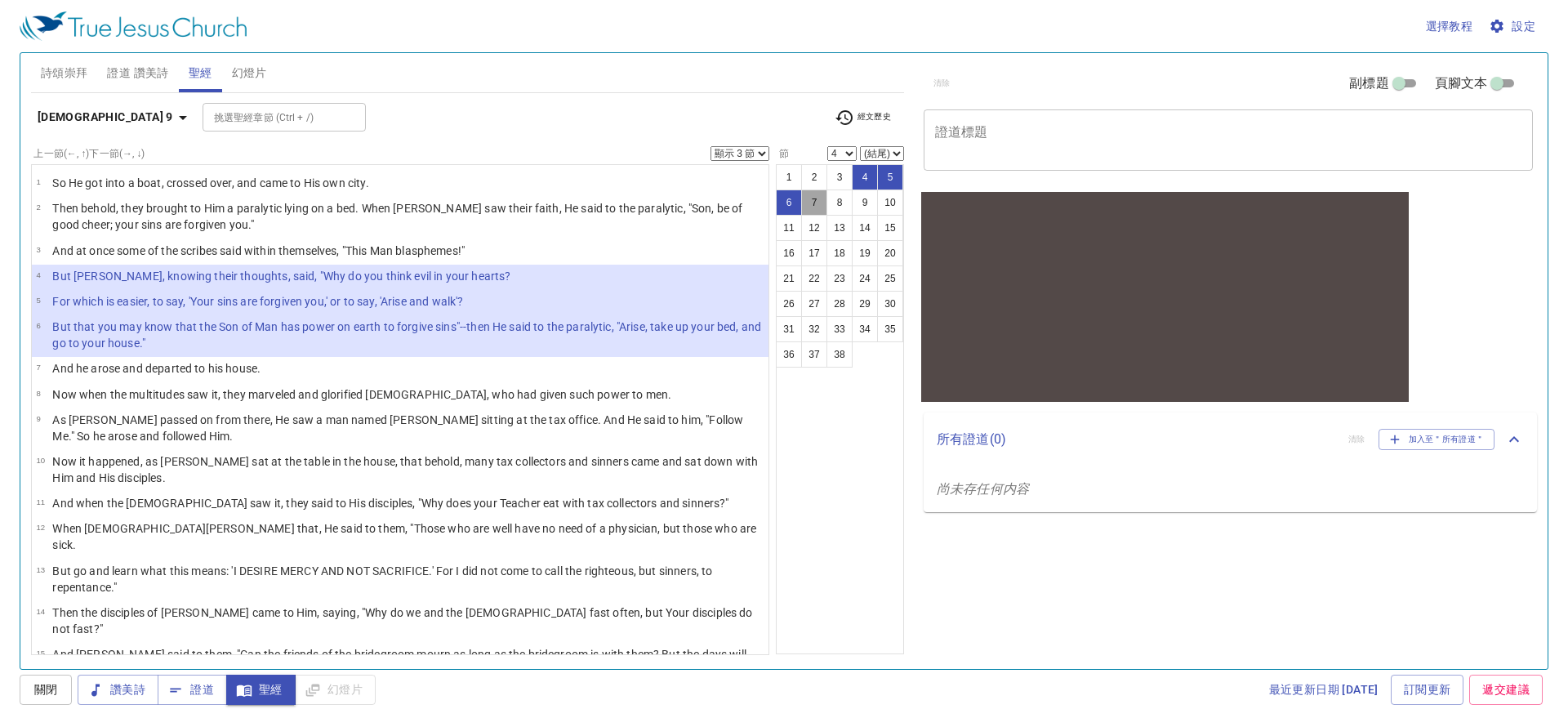
click at [822, 198] on button "7" at bounding box center [814, 202] width 26 height 26
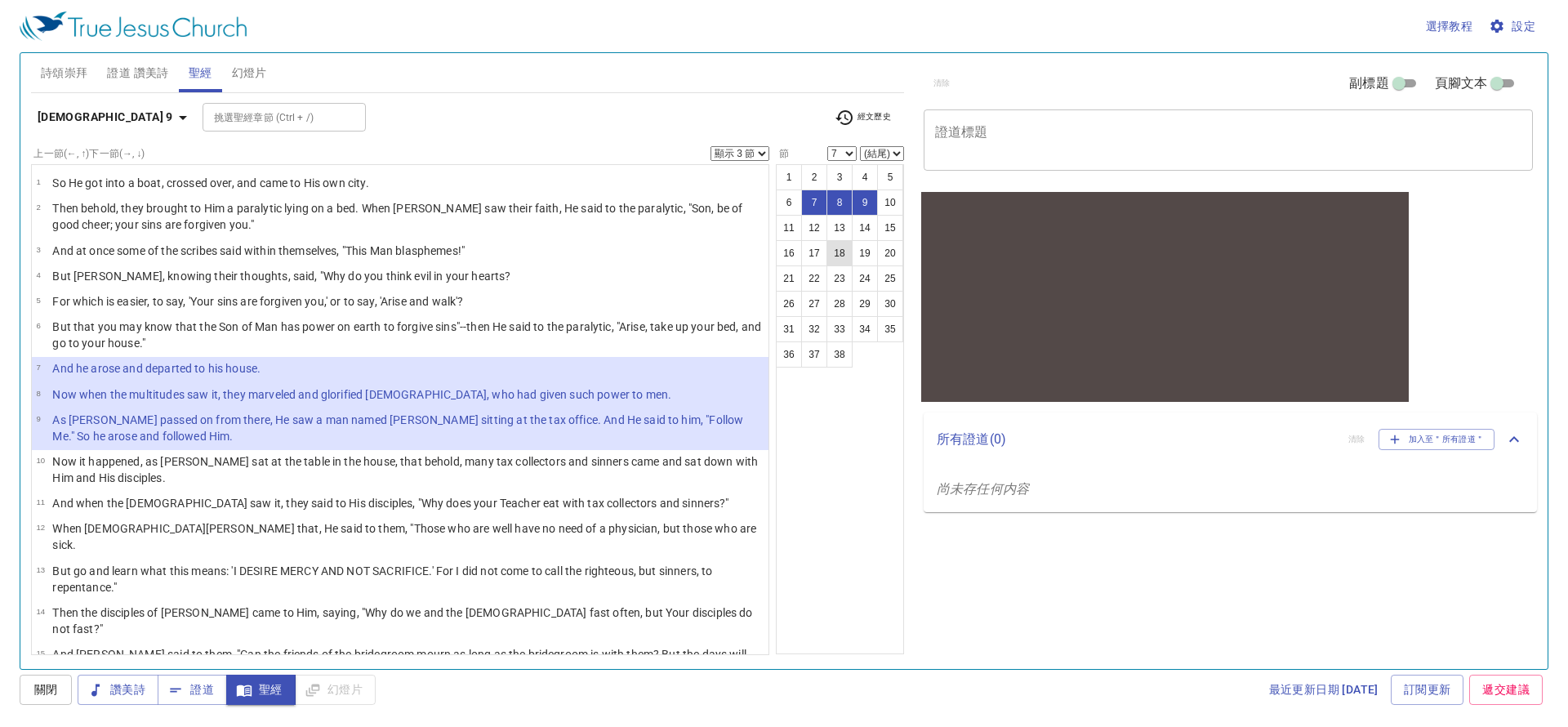
click at [838, 248] on button "18" at bounding box center [839, 253] width 26 height 26
select select "18"
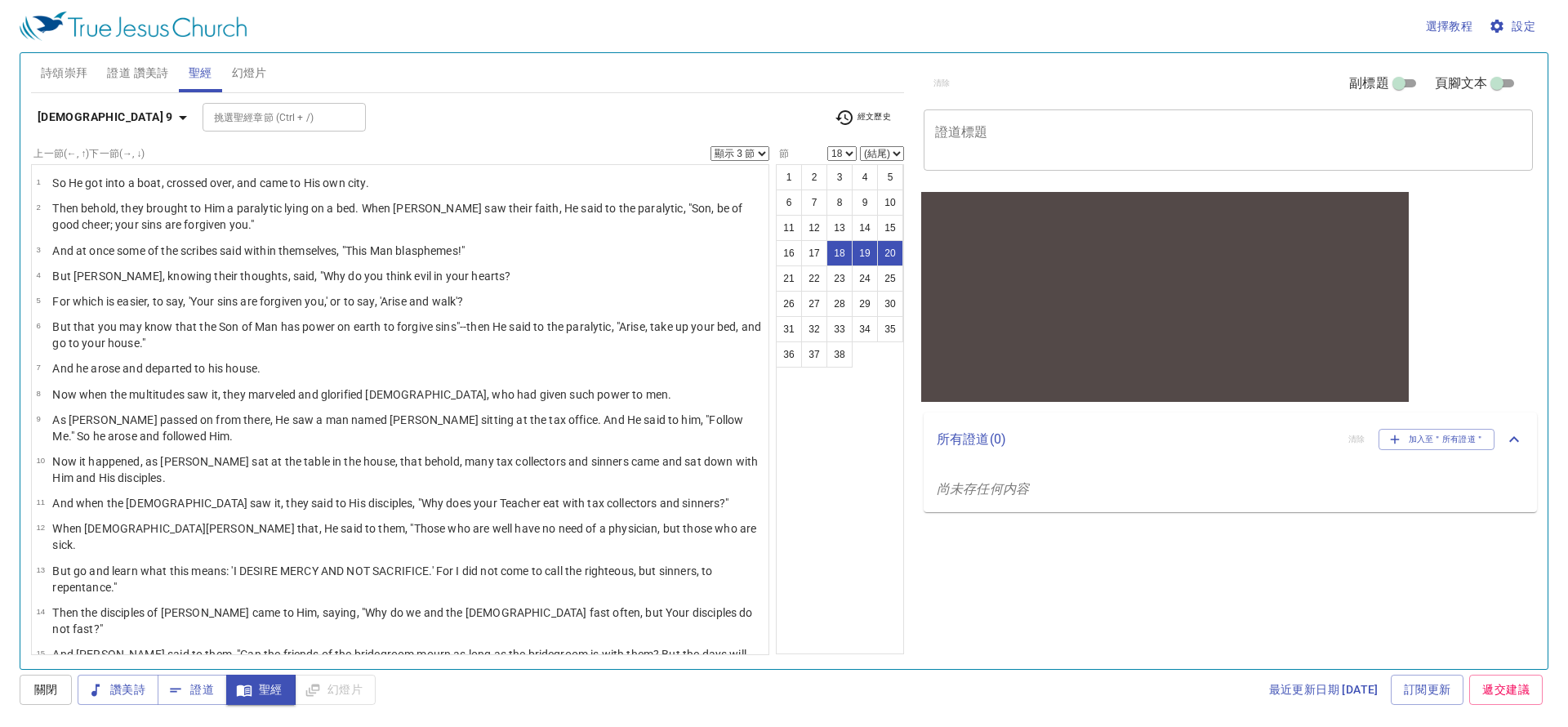
scroll to position [330, 0]
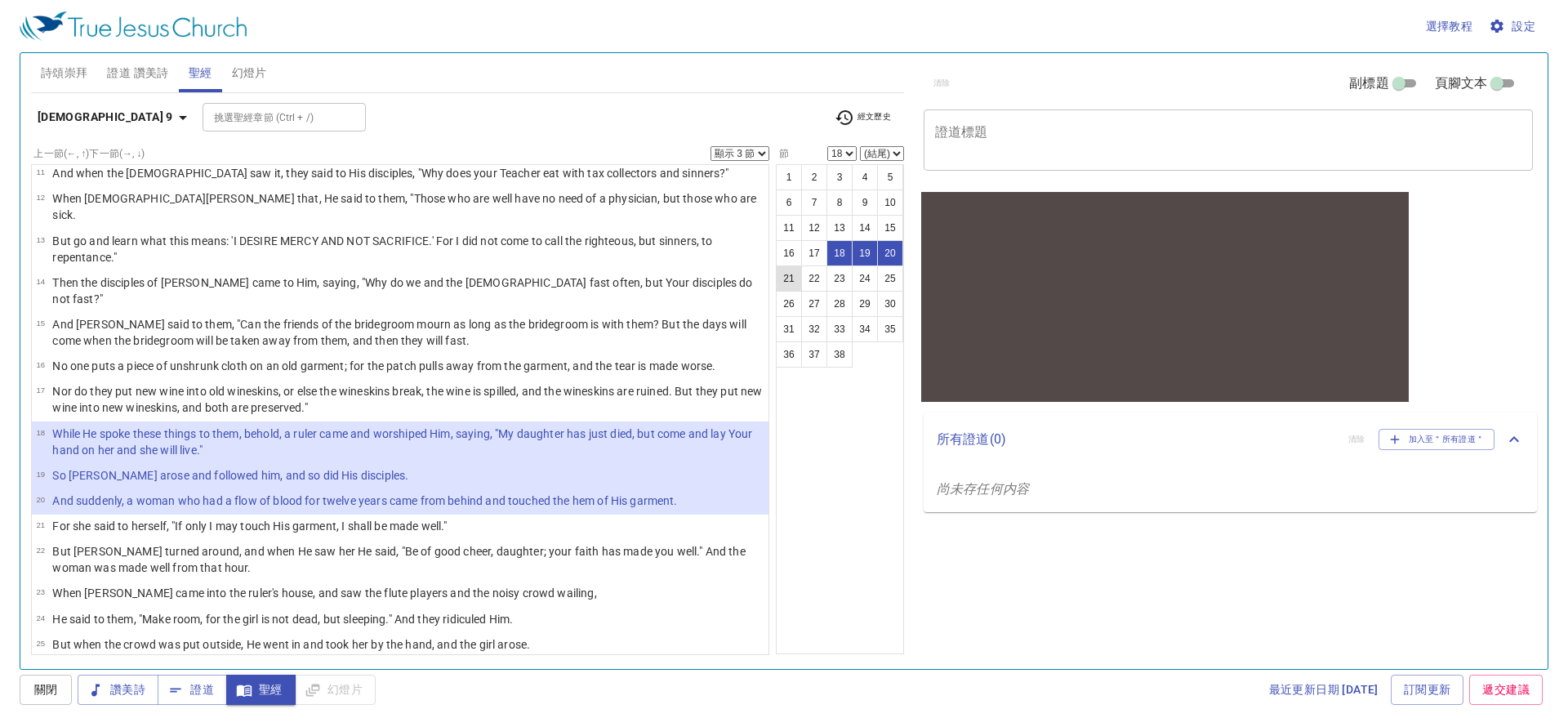
click at [789, 278] on button "21" at bounding box center [789, 278] width 26 height 26
select select "21"
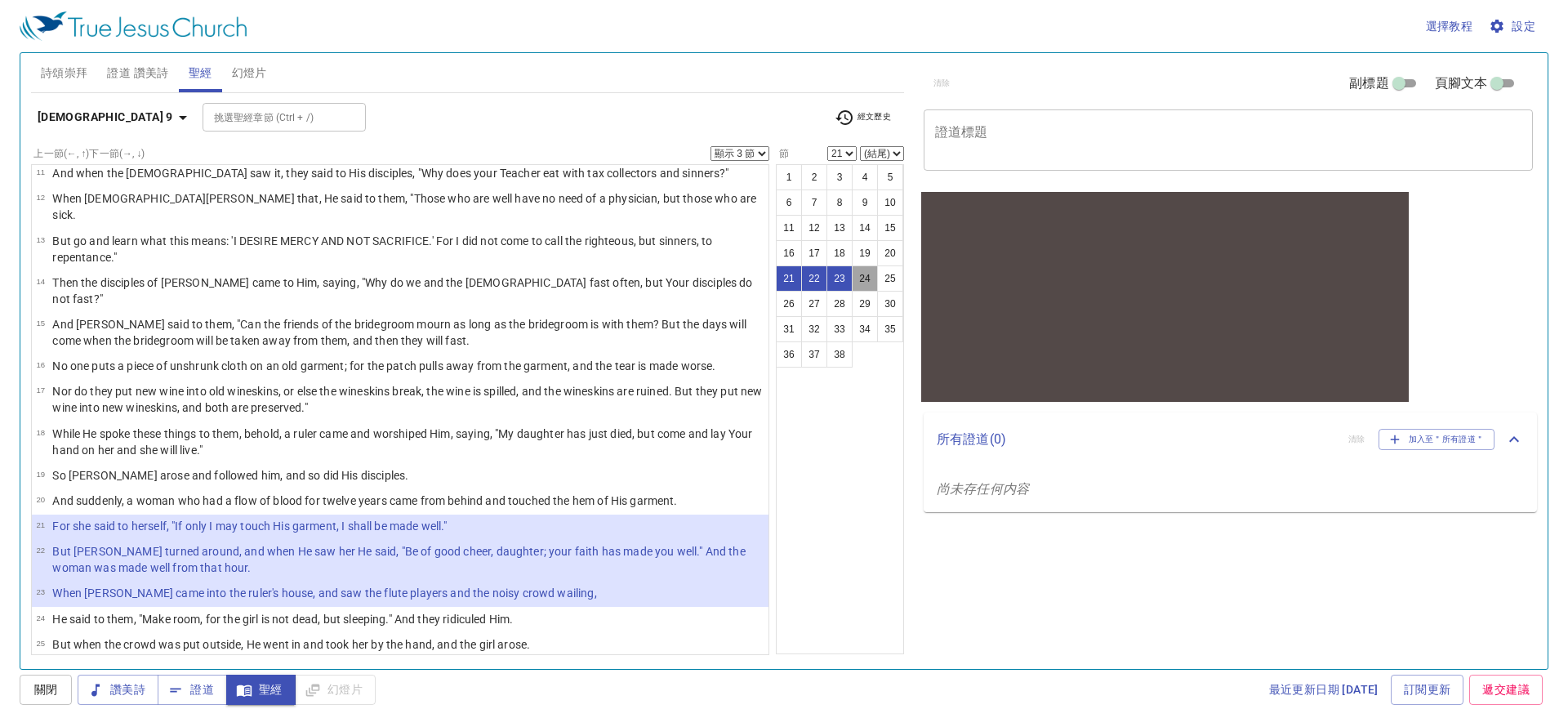
click at [867, 282] on button "24" at bounding box center [865, 278] width 26 height 26
select select "24"
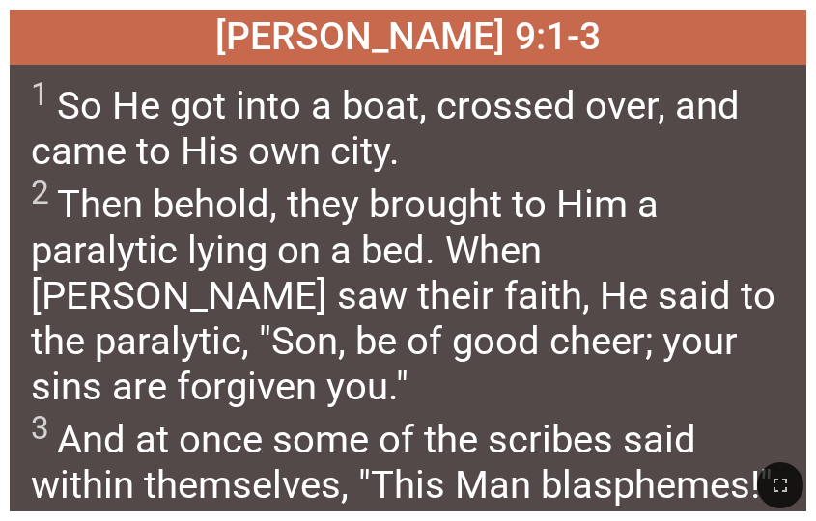
click at [808, 516] on div at bounding box center [408, 485] width 816 height 72
